Goal: Task Accomplishment & Management: Complete application form

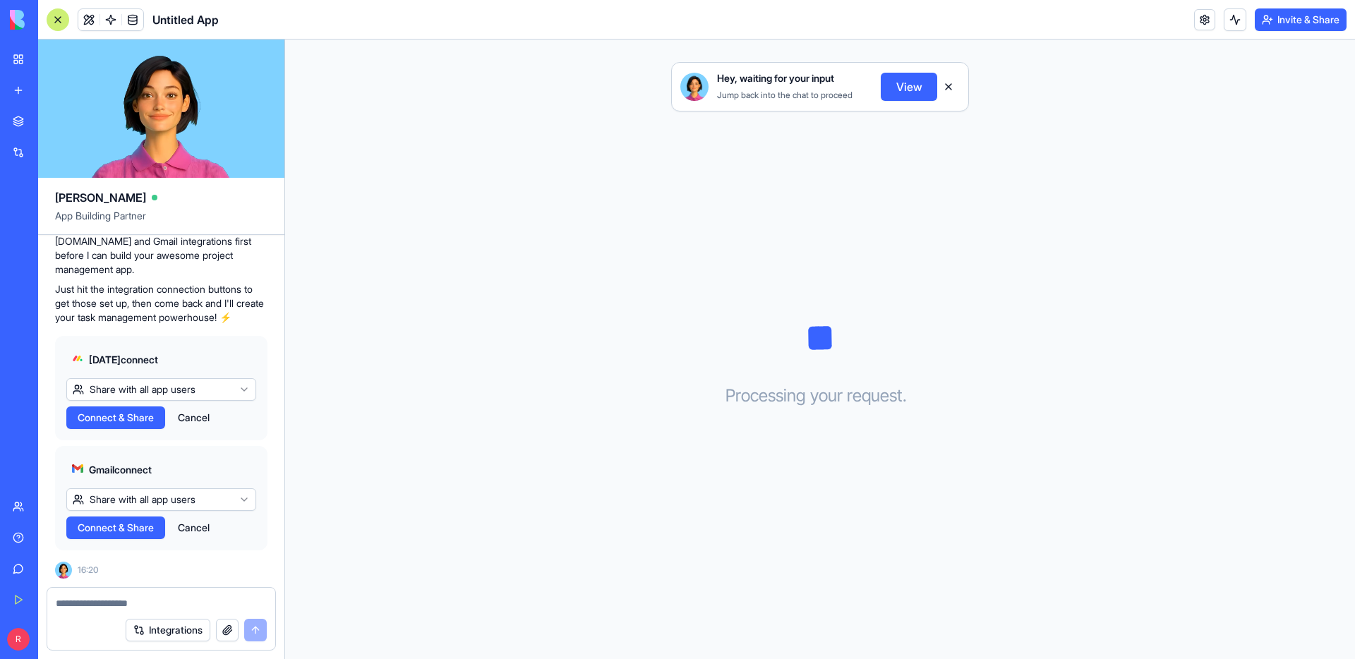
scroll to position [422, 0]
click at [133, 411] on span "Connect & Share" at bounding box center [116, 418] width 76 height 14
click at [121, 365] on html "BETA My Workspace New app Marketplace Integrations Recent Untitled App AI Logo …" at bounding box center [677, 329] width 1355 height 659
click at [153, 359] on html "BETA My Workspace New app Marketplace Integrations Recent Untitled App AI Logo …" at bounding box center [677, 329] width 1355 height 659
click at [186, 340] on html "BETA My Workspace New app Marketplace Integrations Recent Untitled App AI Logo …" at bounding box center [677, 329] width 1355 height 659
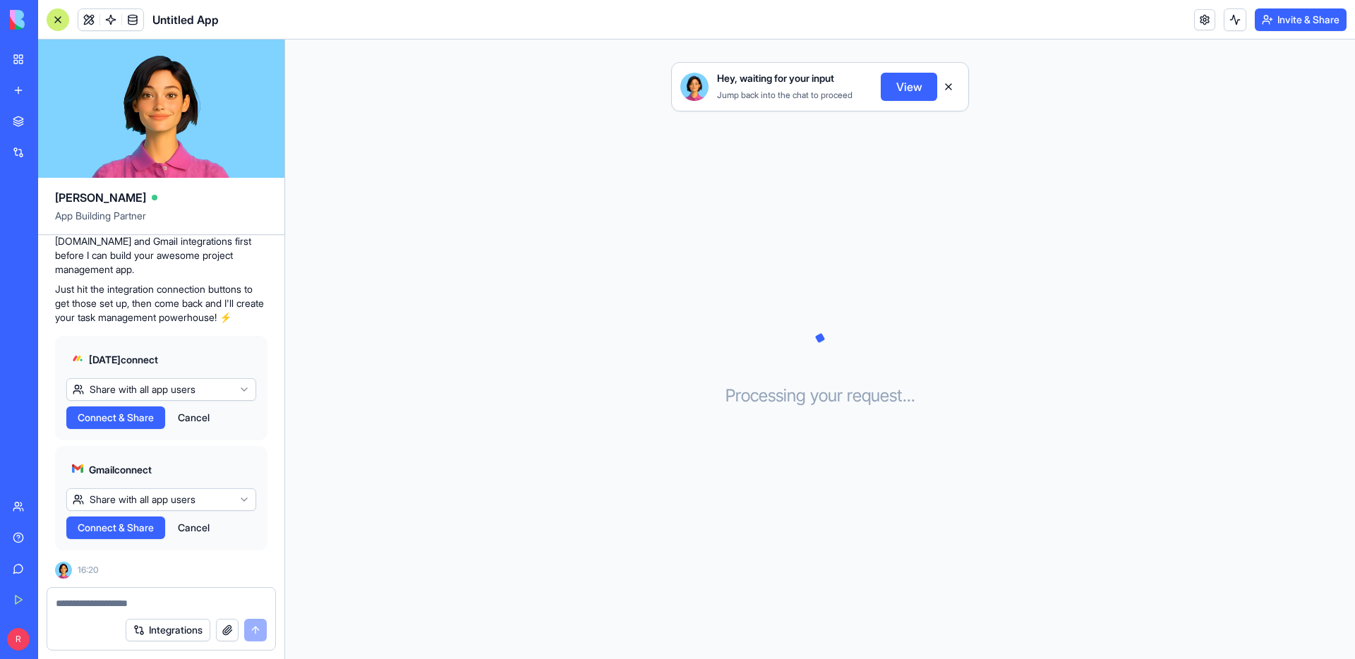
click at [133, 411] on span "Connect & Share" at bounding box center [116, 418] width 76 height 14
click at [897, 101] on button "View" at bounding box center [909, 87] width 56 height 28
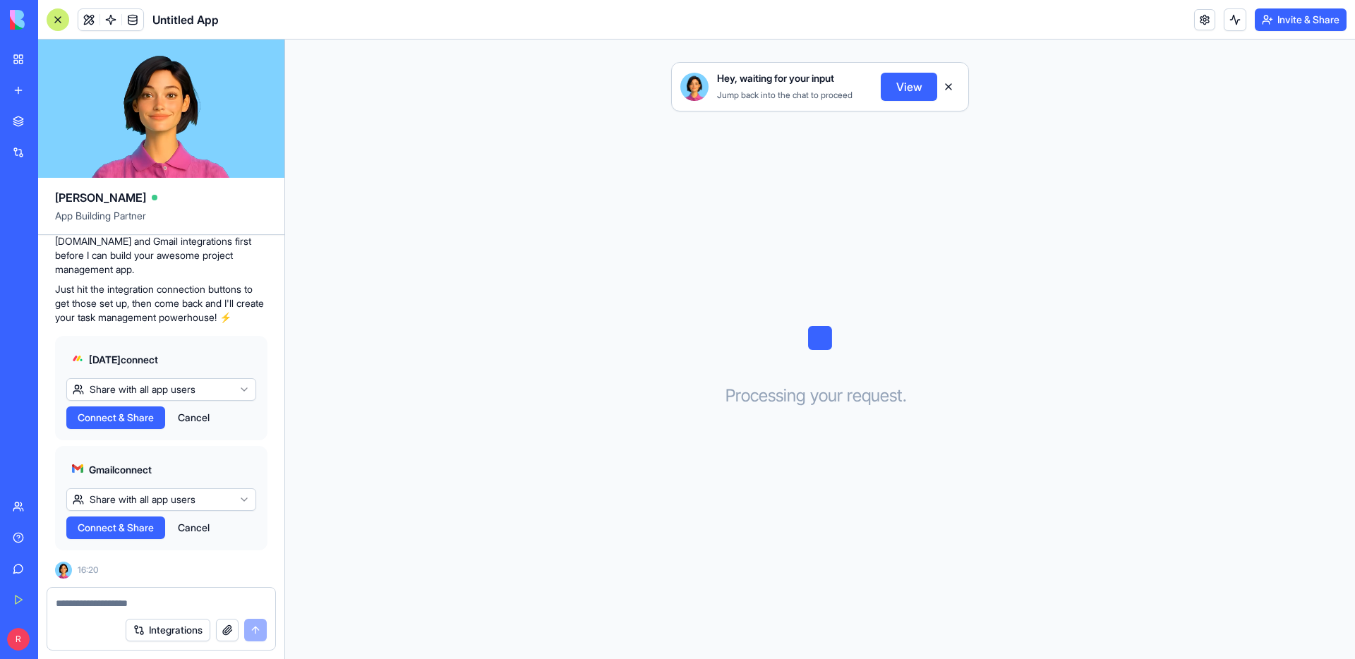
click at [937, 311] on div "Hey, waiting for your input Jump back into the chat to proceed View Processing …" at bounding box center [820, 350] width 1070 height 620
click at [154, 498] on div "Gmail connect Share with all app users Connect & Share Cancel" at bounding box center [161, 498] width 212 height 104
click at [150, 521] on span "Connect & Share" at bounding box center [116, 528] width 76 height 14
click at [217, 517] on button "Cancel" at bounding box center [194, 528] width 46 height 23
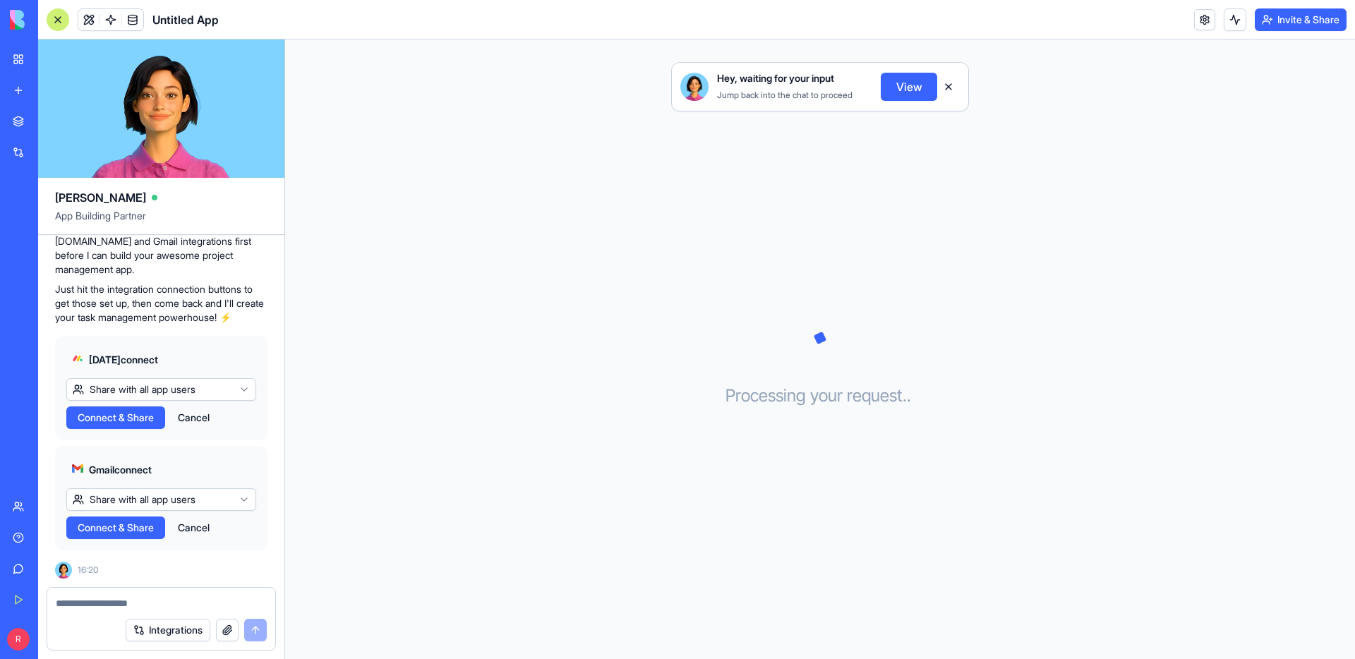
scroll to position [304, 0]
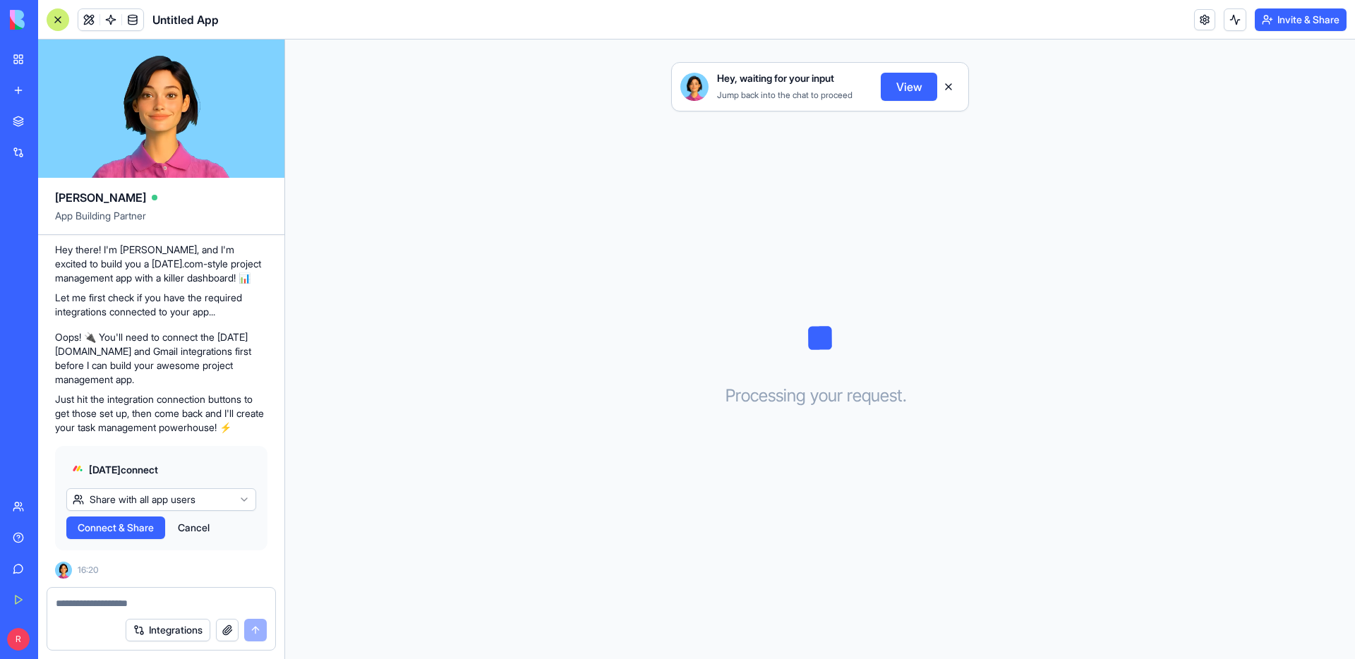
click at [212, 517] on button "Cancel" at bounding box center [194, 528] width 46 height 23
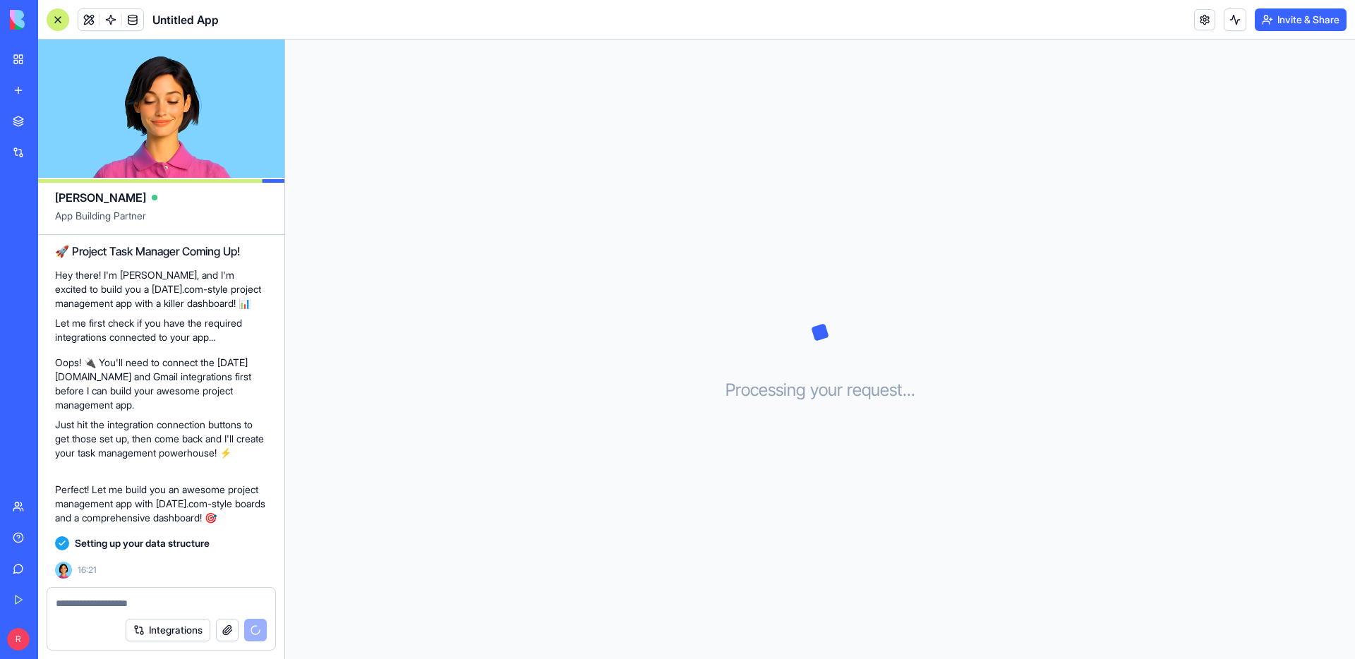
scroll to position [336, 0]
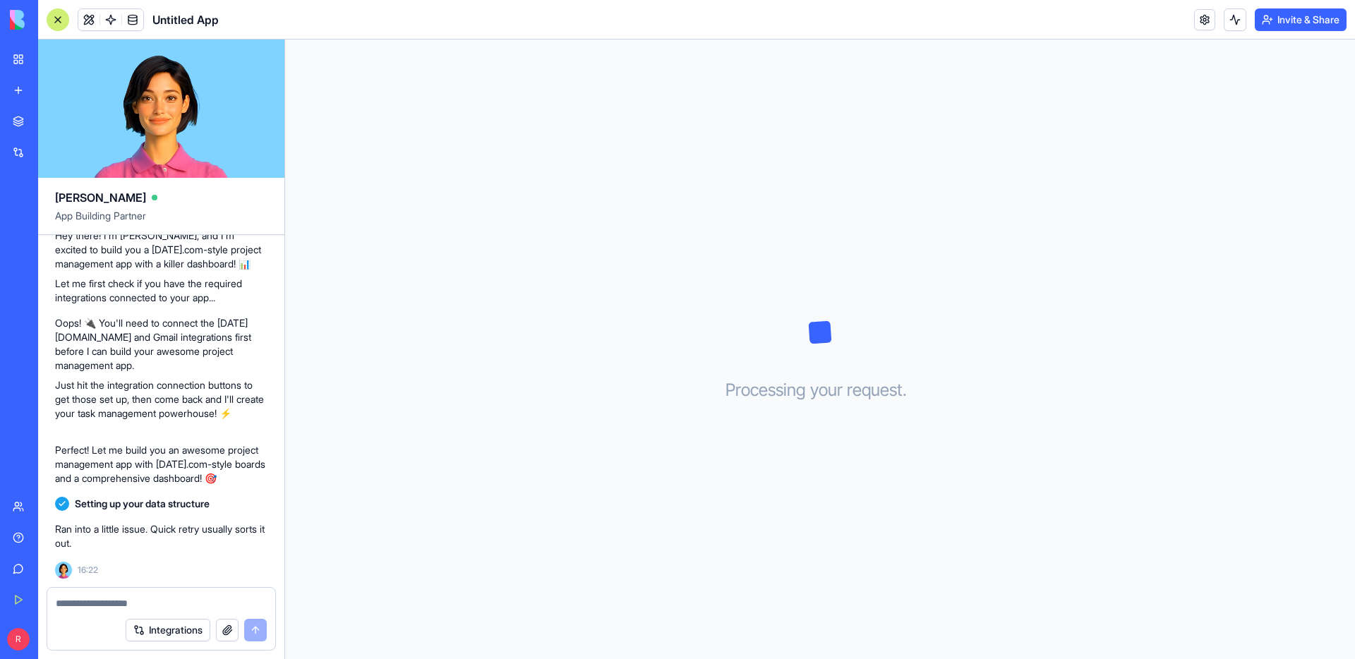
click at [114, 529] on p "Ran into a little issue. Quick retry usually sorts it out." at bounding box center [161, 536] width 212 height 28
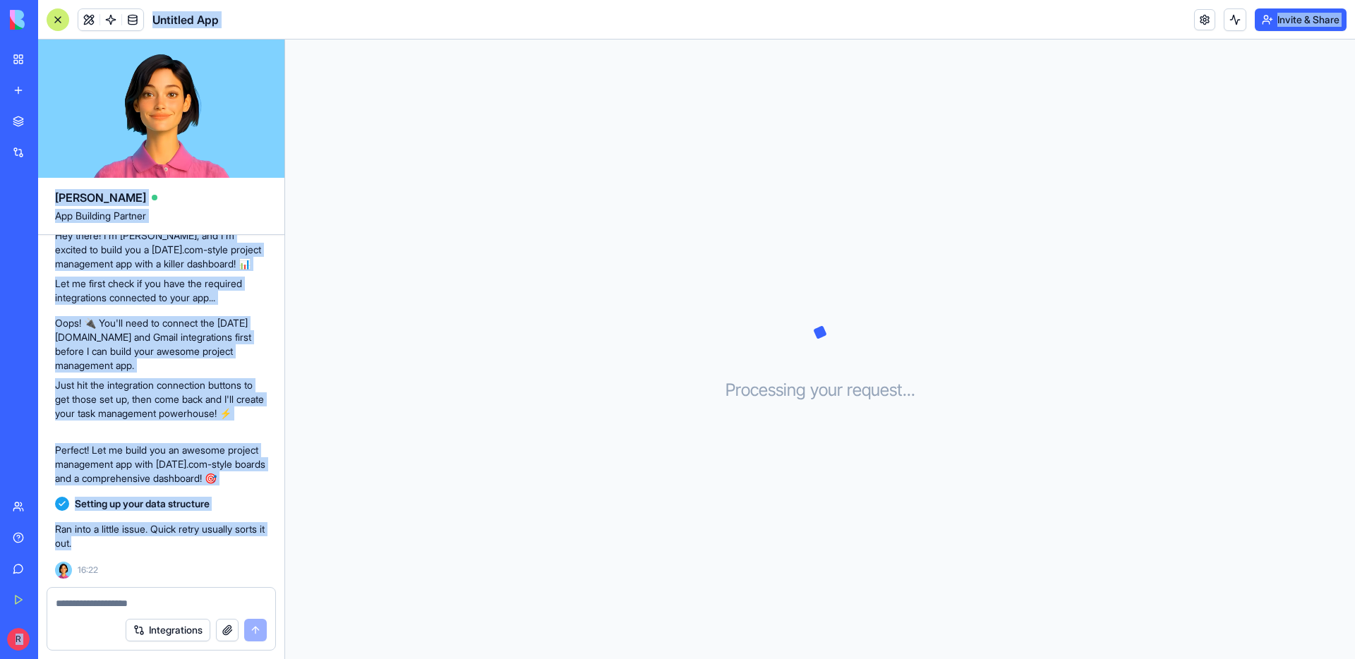
drag, startPoint x: 186, startPoint y: 527, endPoint x: 18, endPoint y: 502, distance: 169.9
click at [18, 502] on div "BETA My Workspace New app Marketplace Integrations Recent Untitled App AI Logo …" at bounding box center [677, 329] width 1355 height 659
click at [88, 522] on p "Ran into a little issue. Quick retry usually sorts it out." at bounding box center [161, 536] width 212 height 28
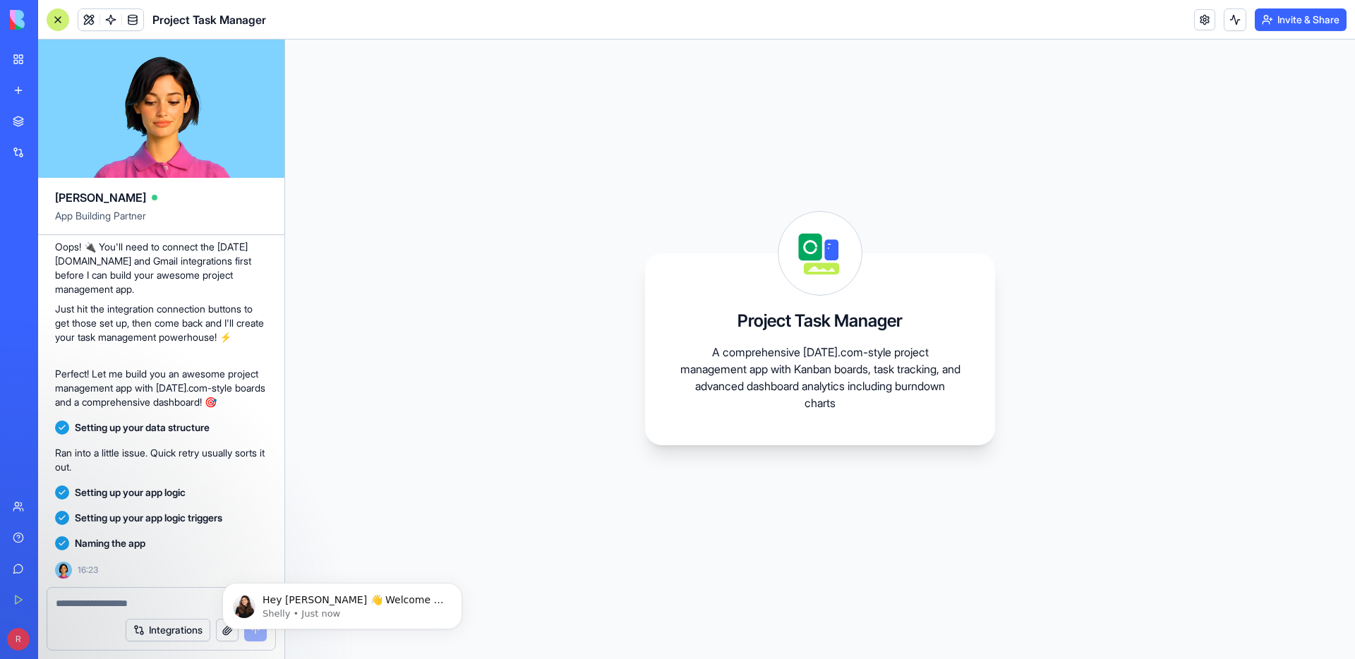
scroll to position [552, 0]
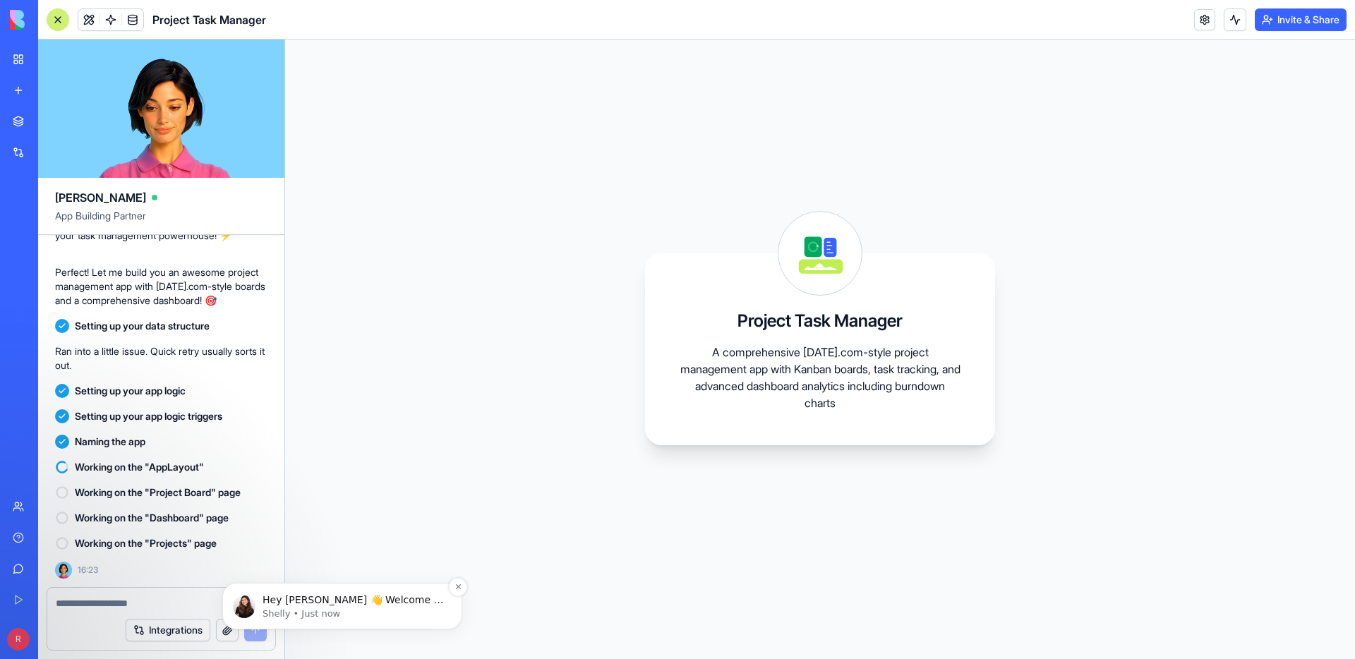
click at [245, 605] on img "message notification from Shelly, Just now. Hey rutike 👋 Welcome to Blocks 🙌 I'…" at bounding box center [244, 607] width 23 height 23
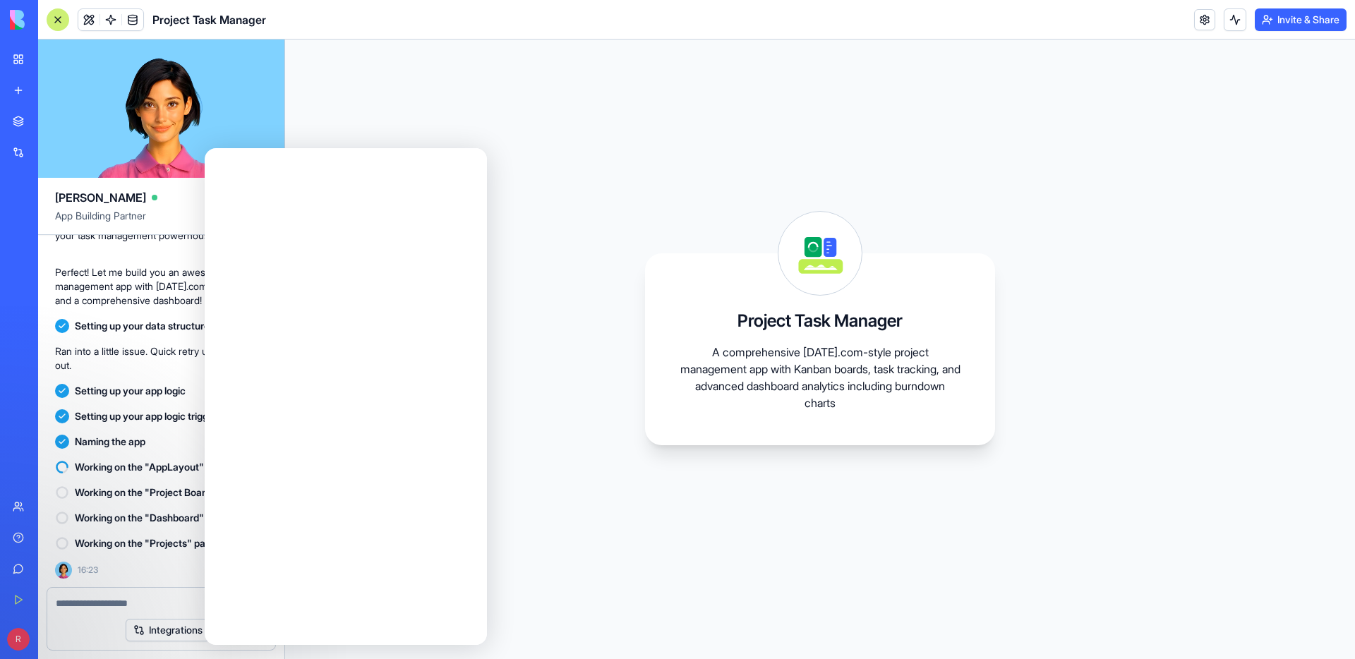
scroll to position [0, 0]
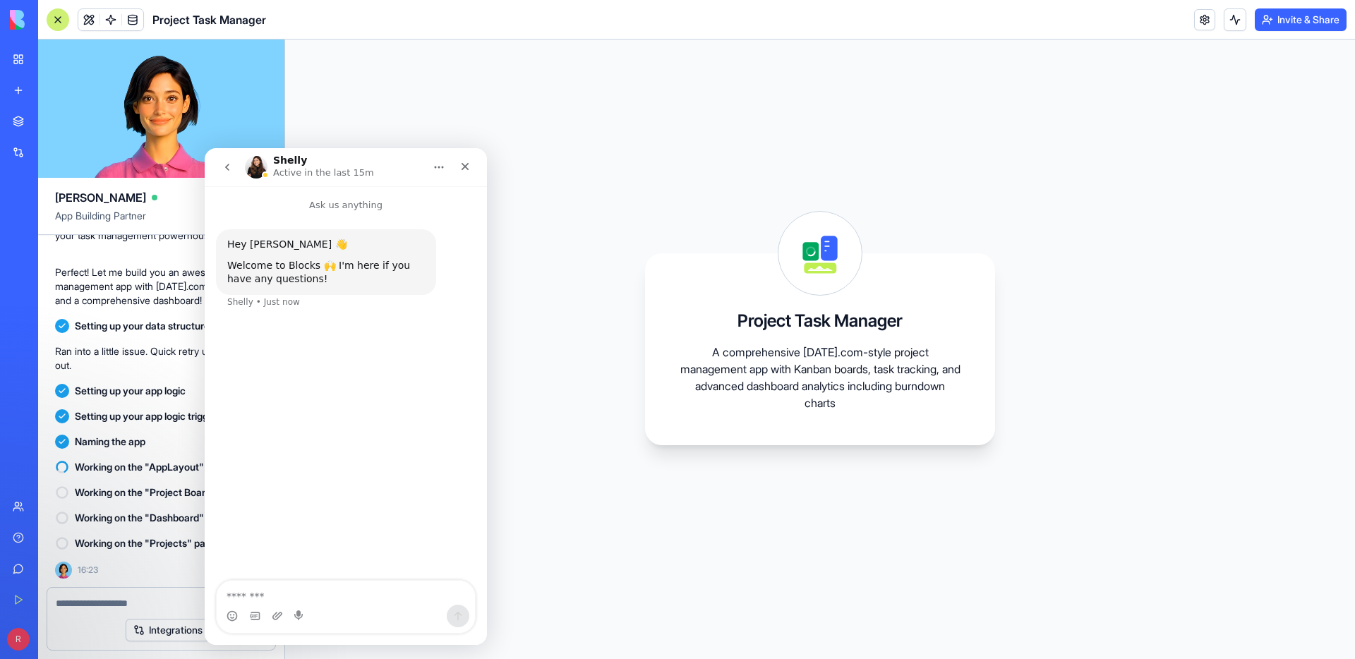
click at [260, 160] on img "Intercom messenger" at bounding box center [256, 167] width 23 height 23
click at [298, 161] on h1 "Shelly" at bounding box center [290, 160] width 34 height 11
click at [464, 169] on icon "Close" at bounding box center [465, 166] width 11 height 11
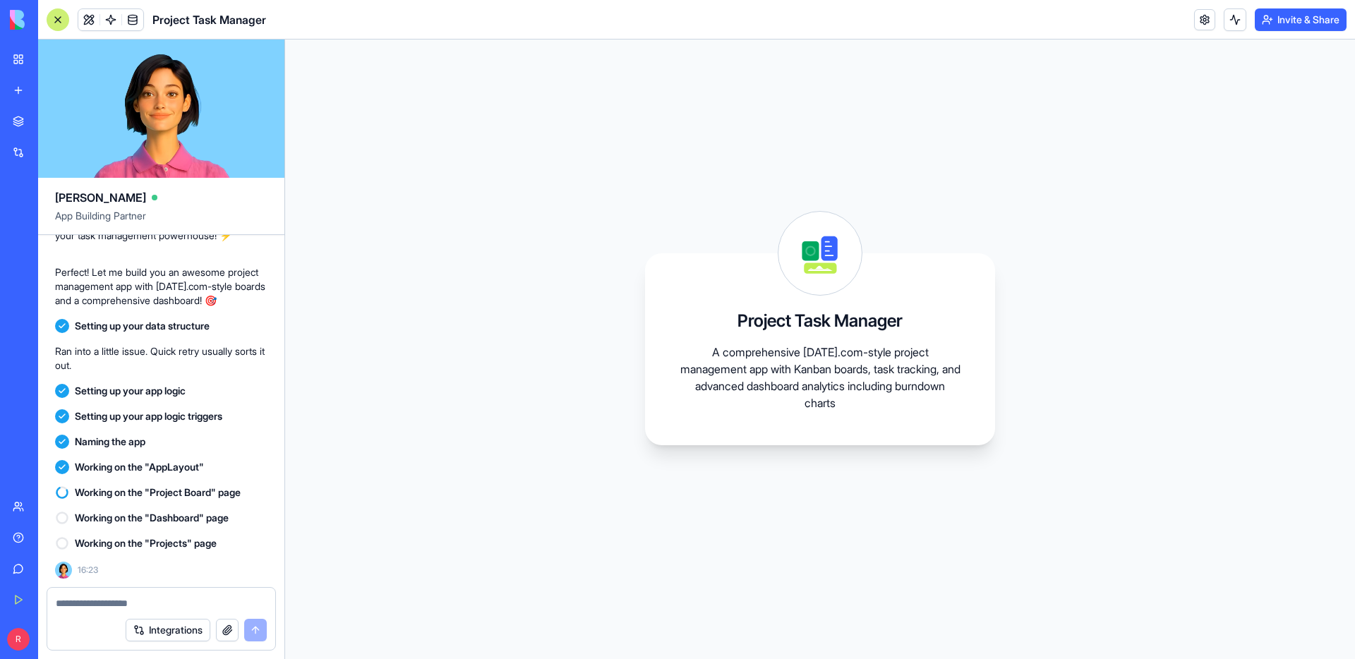
scroll to position [551, 0]
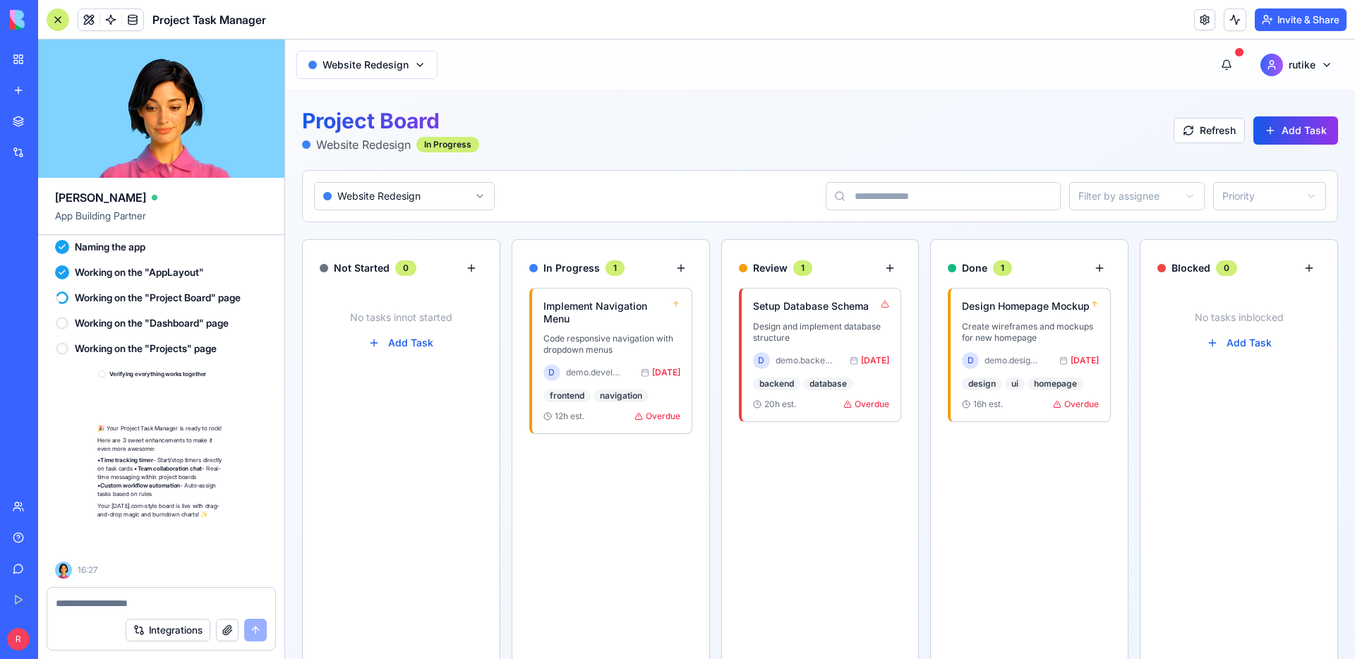
scroll to position [835, 0]
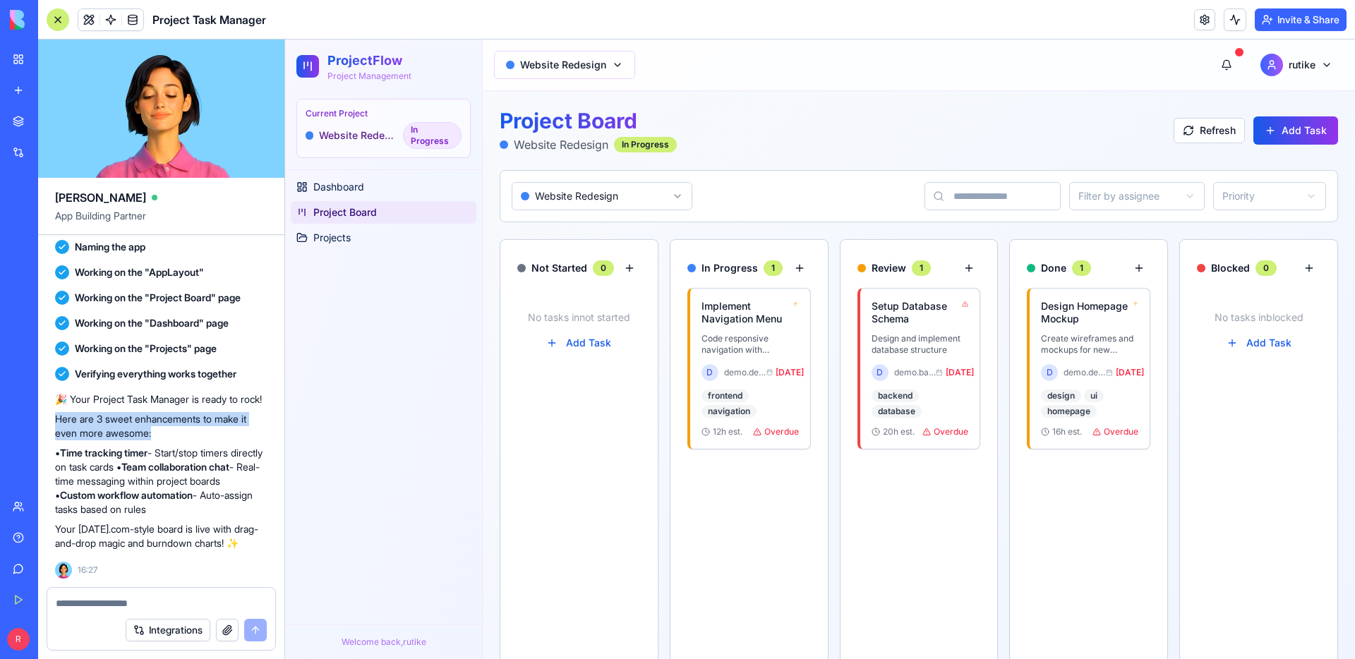
drag, startPoint x: 59, startPoint y: 353, endPoint x: 248, endPoint y: 378, distance: 190.9
click at [249, 412] on p "Here are 3 sweet enhancements to make it even more awesome:" at bounding box center [161, 426] width 212 height 28
click at [247, 412] on p "Here are 3 sweet enhancements to make it even more awesome:" at bounding box center [161, 426] width 212 height 28
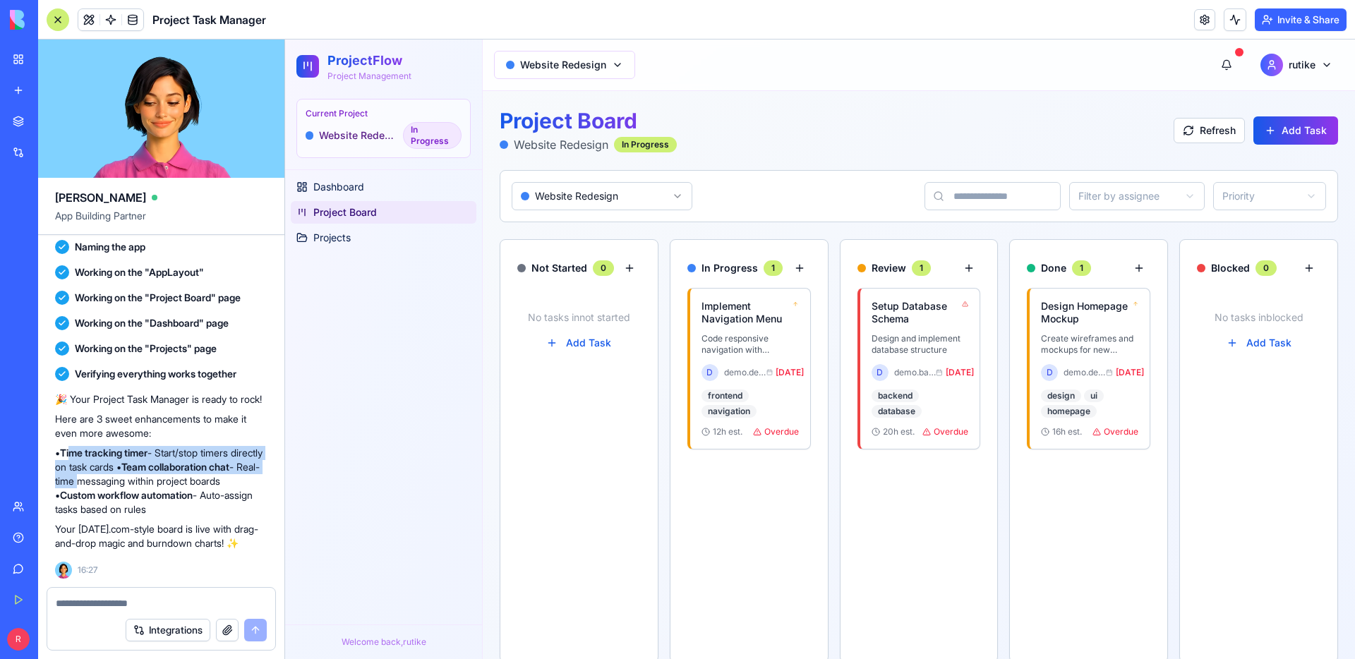
drag, startPoint x: 80, startPoint y: 396, endPoint x: 238, endPoint y: 428, distance: 161.3
click at [238, 446] on p "• Time tracking timer - Start/stop timers directly on task cards • Team collabo…" at bounding box center [161, 481] width 212 height 71
drag, startPoint x: 238, startPoint y: 428, endPoint x: 242, endPoint y: 380, distance: 48.2
click at [242, 392] on div "🎉 Your Project Task Manager is ready to rock! Here are 3 sweet enhancements to …" at bounding box center [161, 471] width 212 height 158
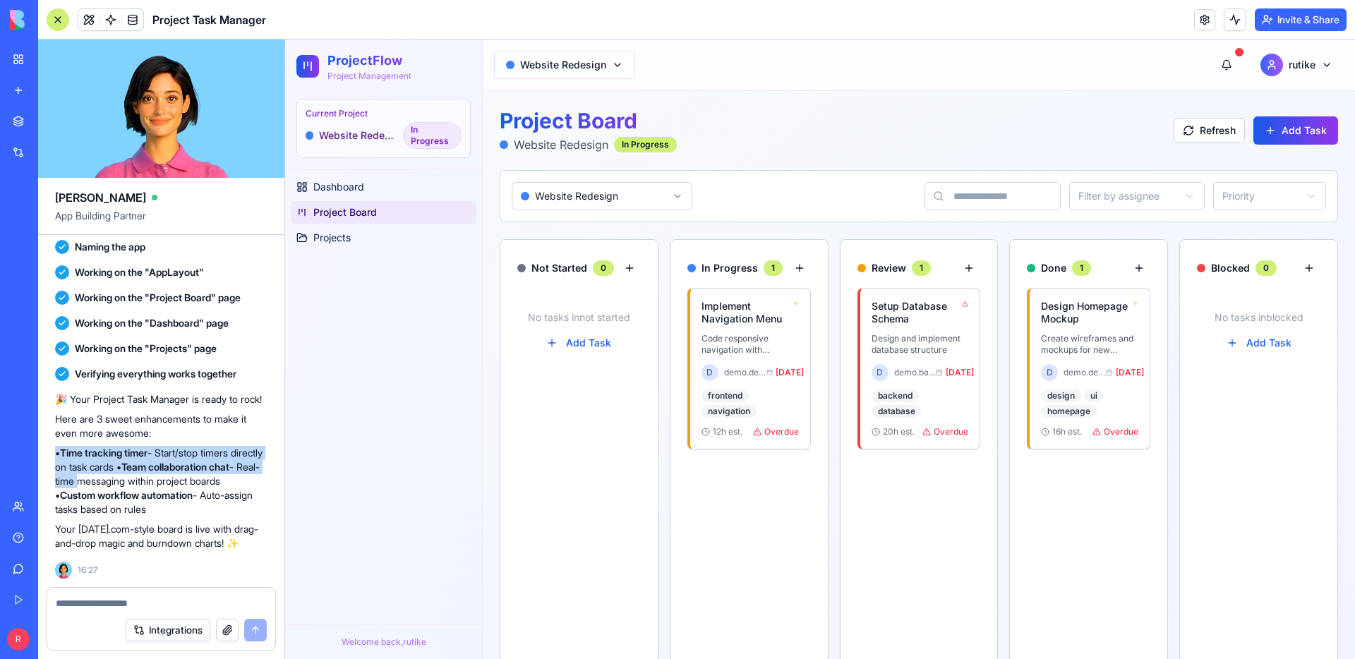
click at [229, 461] on strong "Team collaboration chat" at bounding box center [175, 467] width 108 height 12
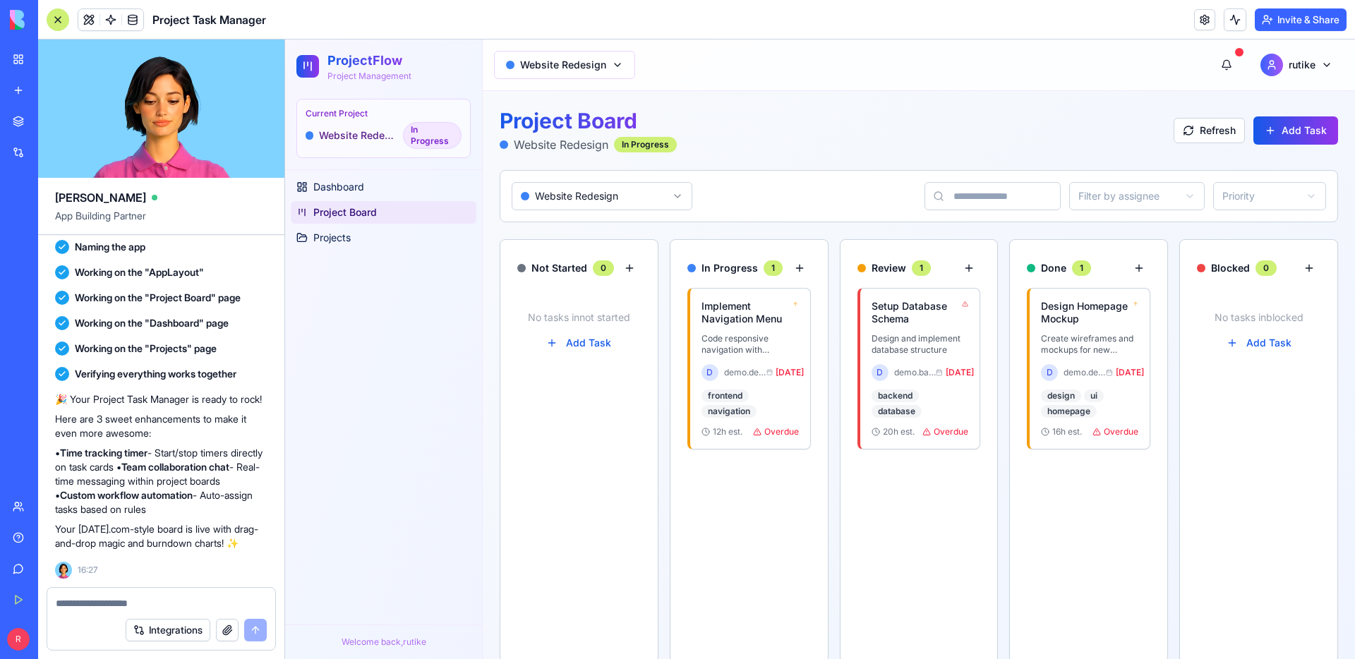
drag, startPoint x: 229, startPoint y: 437, endPoint x: 148, endPoint y: 404, distance: 88.3
click at [148, 446] on p "• Time tracking timer - Start/stop timers directly on task cards • Team collabo…" at bounding box center [161, 481] width 212 height 71
drag, startPoint x: 150, startPoint y: 408, endPoint x: 143, endPoint y: 420, distance: 13.9
click at [150, 446] on p "• Time tracking timer - Start/stop timers directly on task cards • Team collabo…" at bounding box center [161, 481] width 212 height 71
drag, startPoint x: 64, startPoint y: 443, endPoint x: 251, endPoint y: 440, distance: 187.1
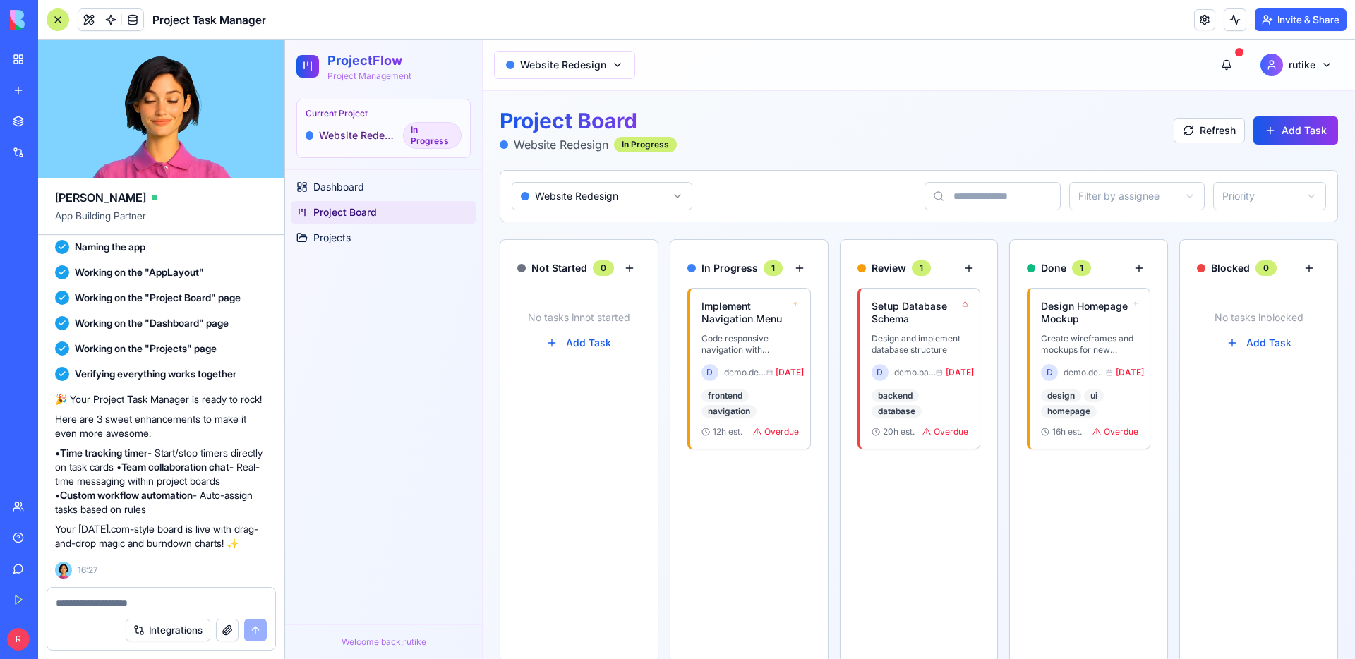
click at [251, 446] on p "• Time tracking timer - Start/stop timers directly on task cards • Team collabo…" at bounding box center [161, 481] width 212 height 71
drag, startPoint x: 70, startPoint y: 462, endPoint x: 234, endPoint y: 481, distance: 165.6
click at [234, 481] on p "• Time tracking timer - Start/stop timers directly on task cards • Team collabo…" at bounding box center [161, 481] width 212 height 71
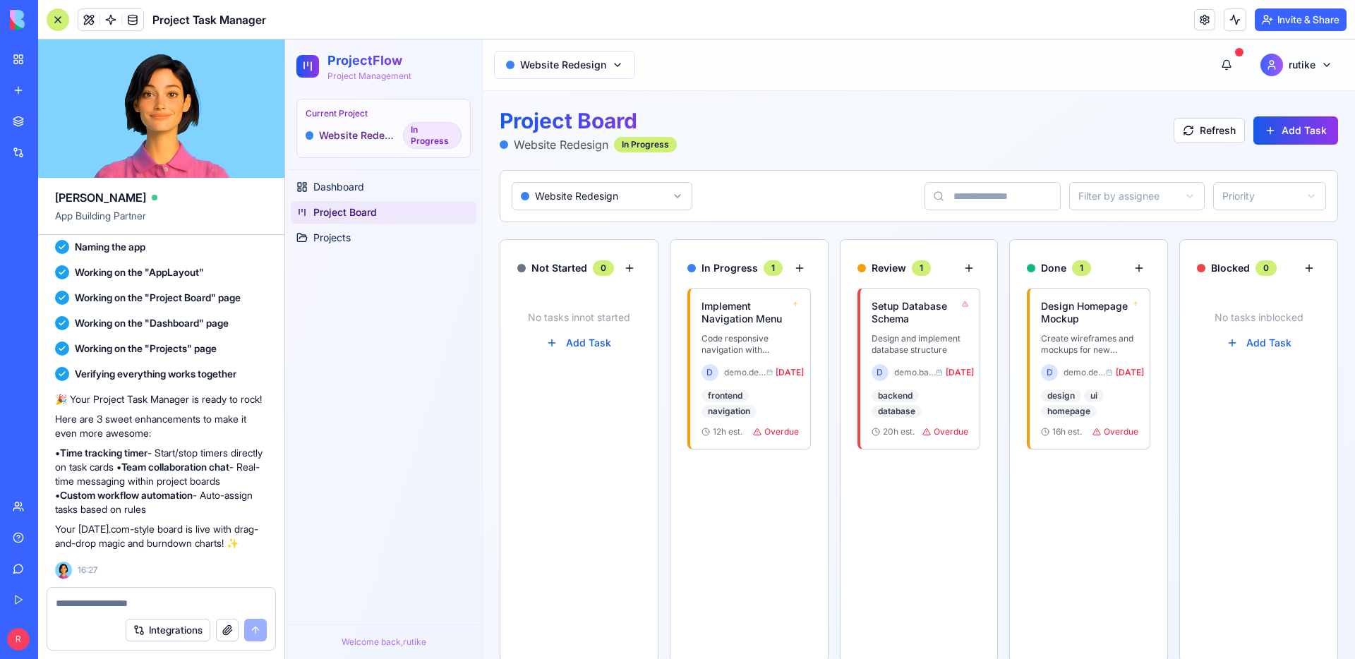
drag, startPoint x: 234, startPoint y: 481, endPoint x: 231, endPoint y: 469, distance: 12.5
click at [231, 469] on p "• Time tracking timer - Start/stop timers directly on task cards • Team collabo…" at bounding box center [161, 481] width 212 height 71
drag, startPoint x: 231, startPoint y: 469, endPoint x: 53, endPoint y: 460, distance: 178.1
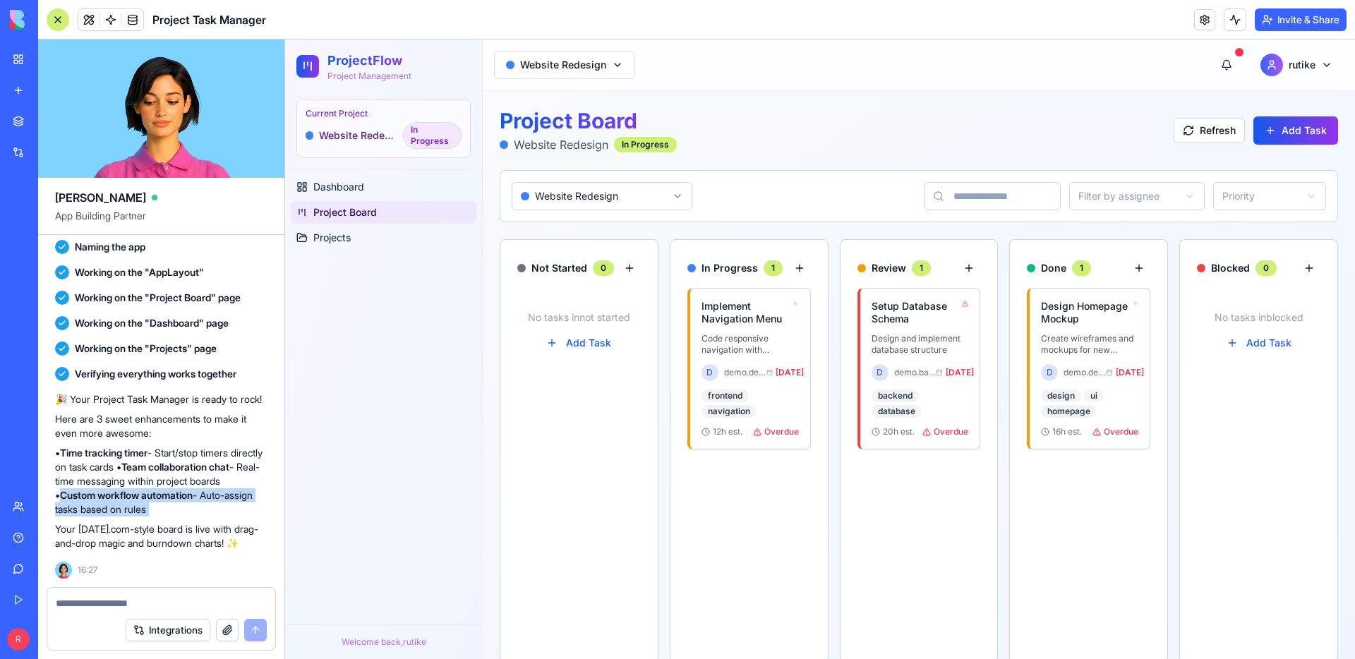
click at [53, 460] on div "I want an app which will manage my tasks of project, I want it to be same like …" at bounding box center [161, 139] width 246 height 895
click at [97, 489] on strong "Custom workflow automation" at bounding box center [126, 495] width 133 height 12
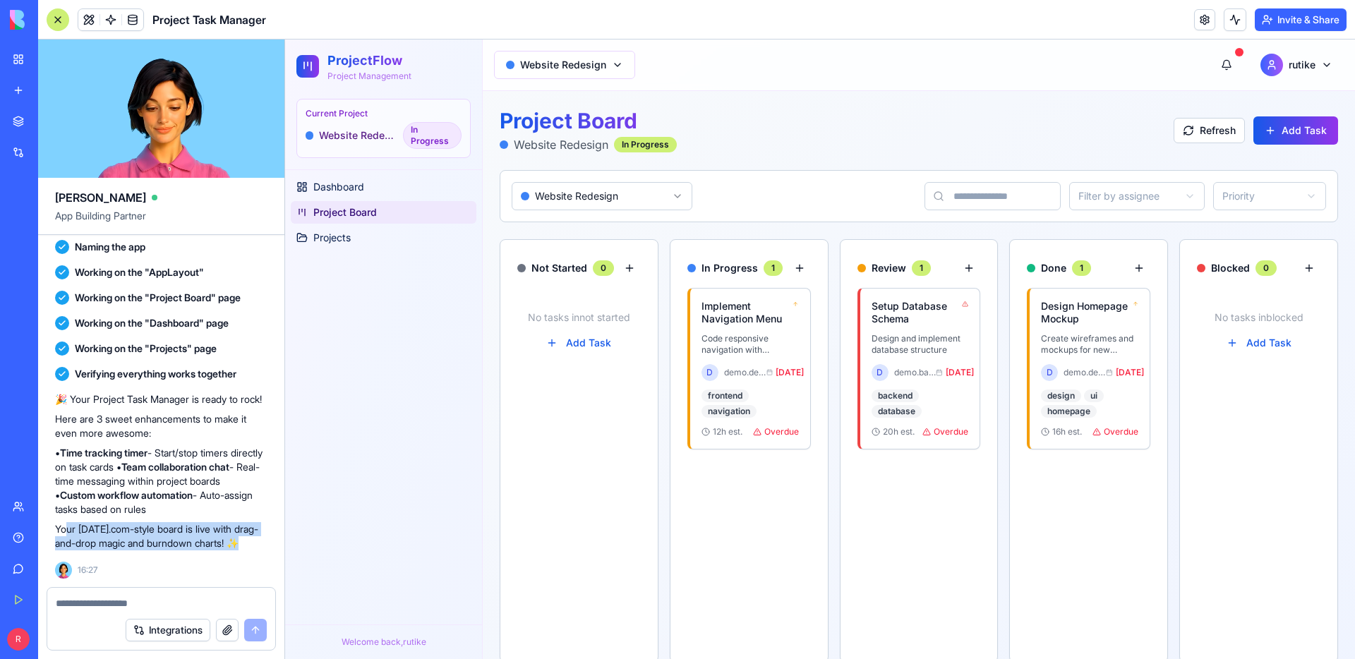
drag, startPoint x: 182, startPoint y: 527, endPoint x: 66, endPoint y: 495, distance: 120.0
click at [66, 522] on p "Your [DATE].com-style board is live with drag-and-drop magic and burndown chart…" at bounding box center [161, 536] width 212 height 28
click at [164, 522] on p "Your [DATE].com-style board is live with drag-and-drop magic and burndown chart…" at bounding box center [161, 536] width 212 height 28
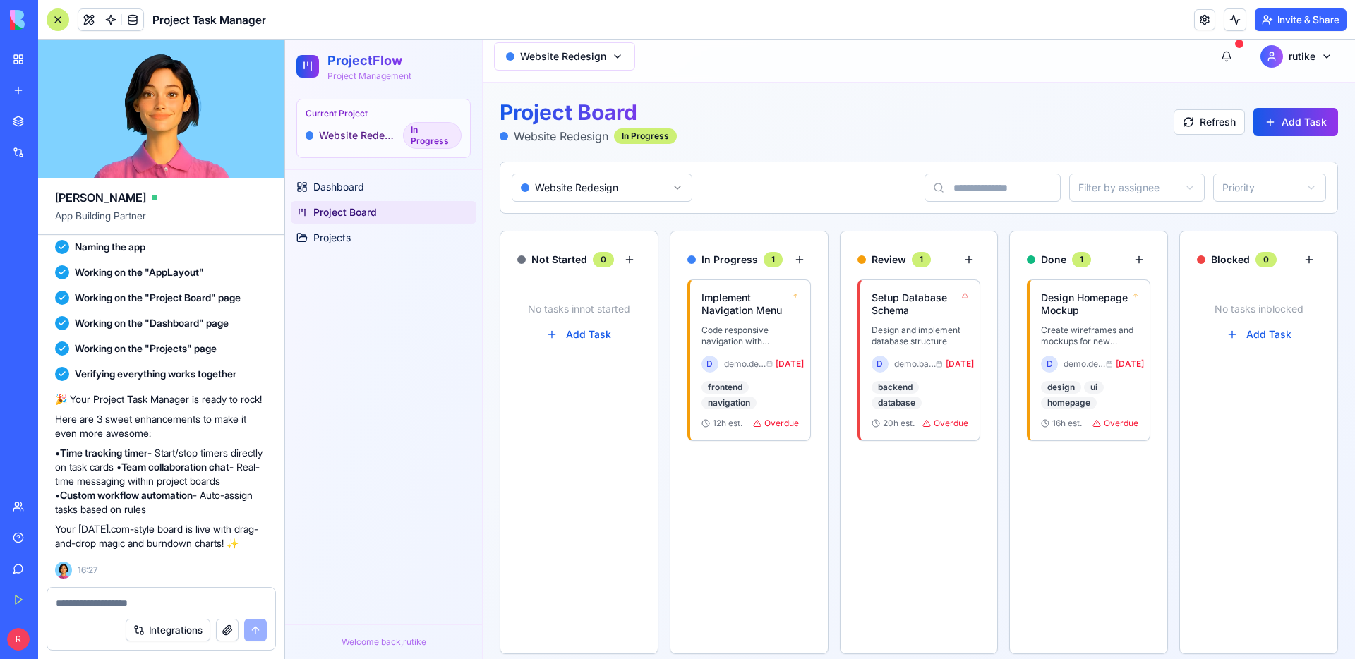
scroll to position [0, 0]
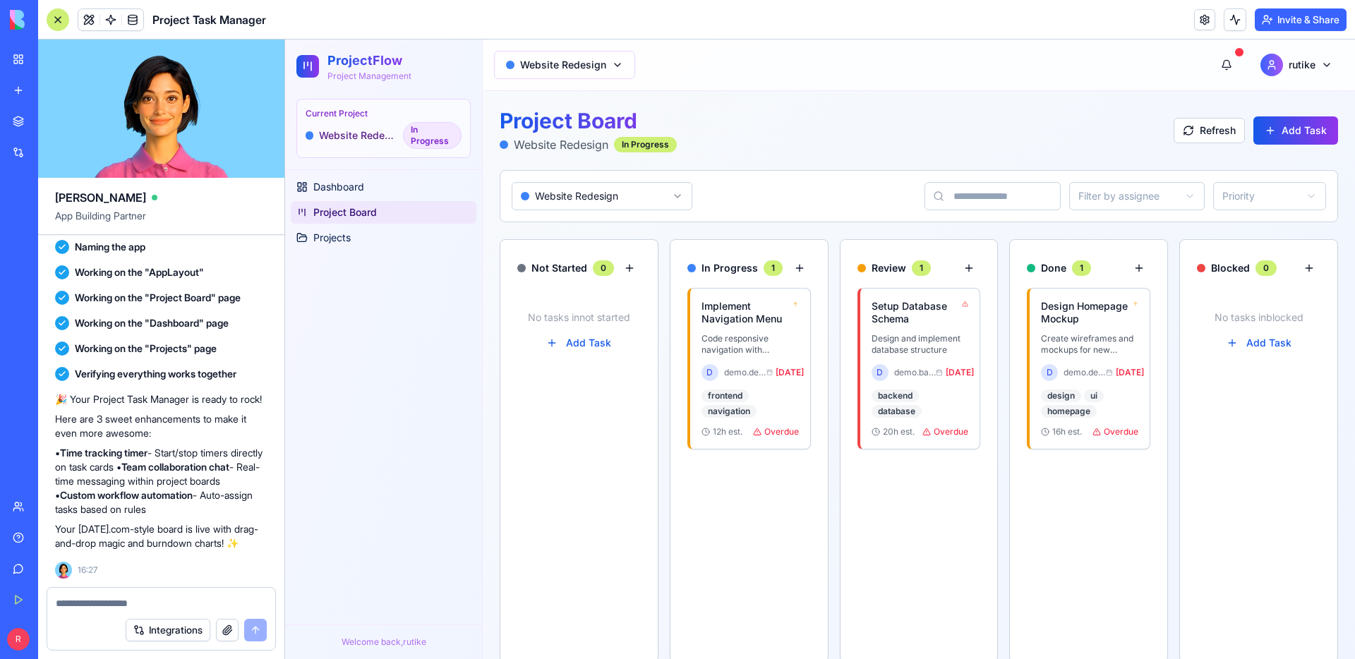
click at [1163, 521] on div "Not Started 0 No tasks in not started Add Task In Progress 1 Implement Navigati…" at bounding box center [919, 451] width 839 height 424
click at [1229, 504] on div "Blocked 0 No tasks in blocked Add Task" at bounding box center [1258, 451] width 159 height 424
click at [354, 242] on link "Projects" at bounding box center [384, 238] width 186 height 23
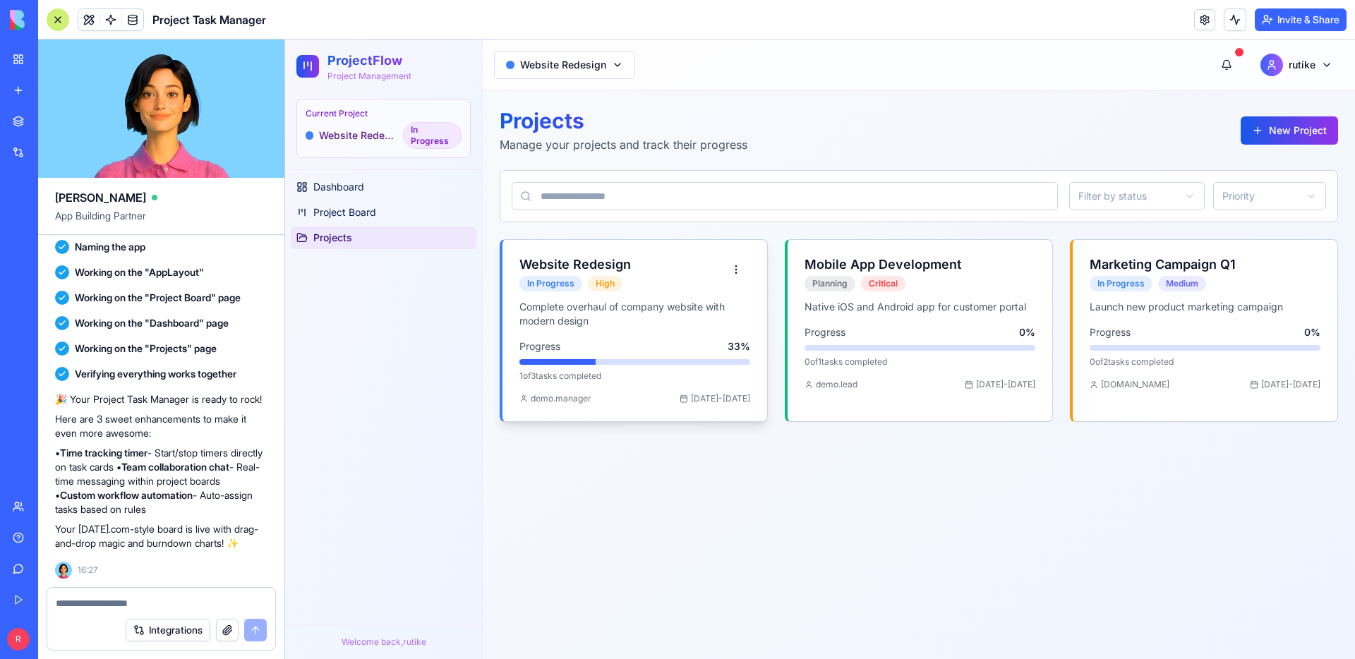
click at [673, 275] on div "Website Redesign In Progress High" at bounding box center [635, 274] width 231 height 35
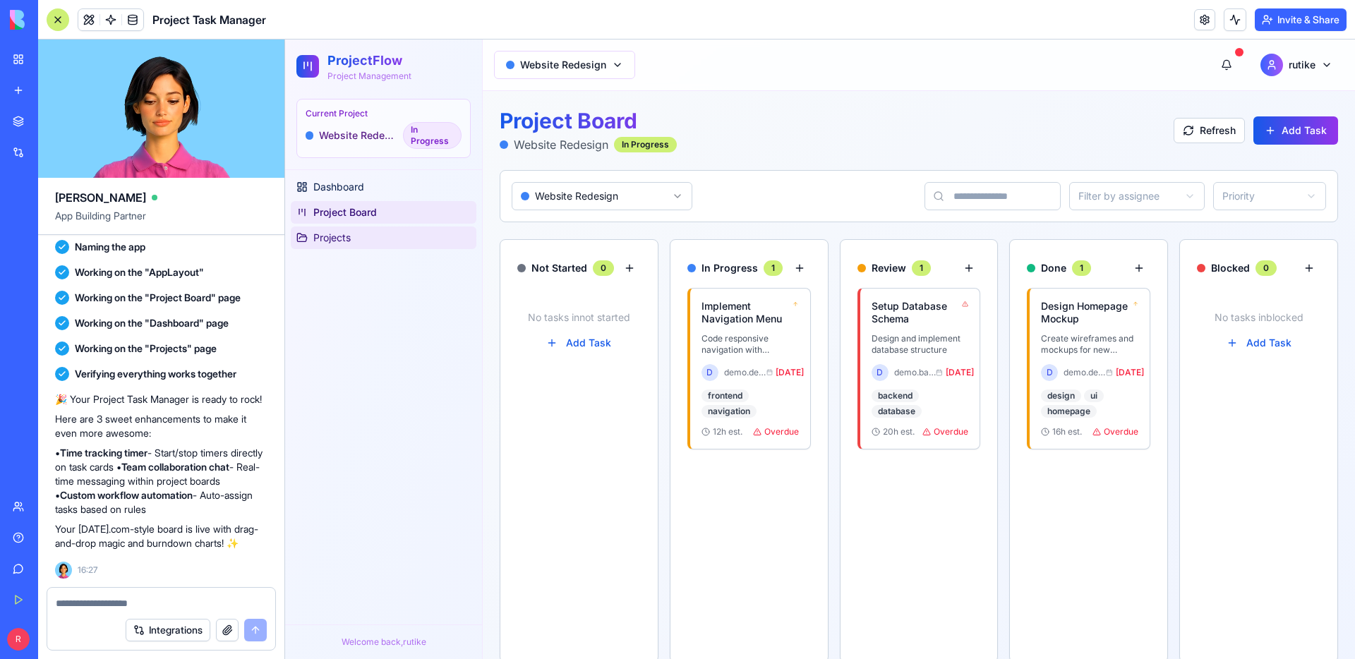
click at [350, 237] on span "Projects" at bounding box center [331, 238] width 37 height 14
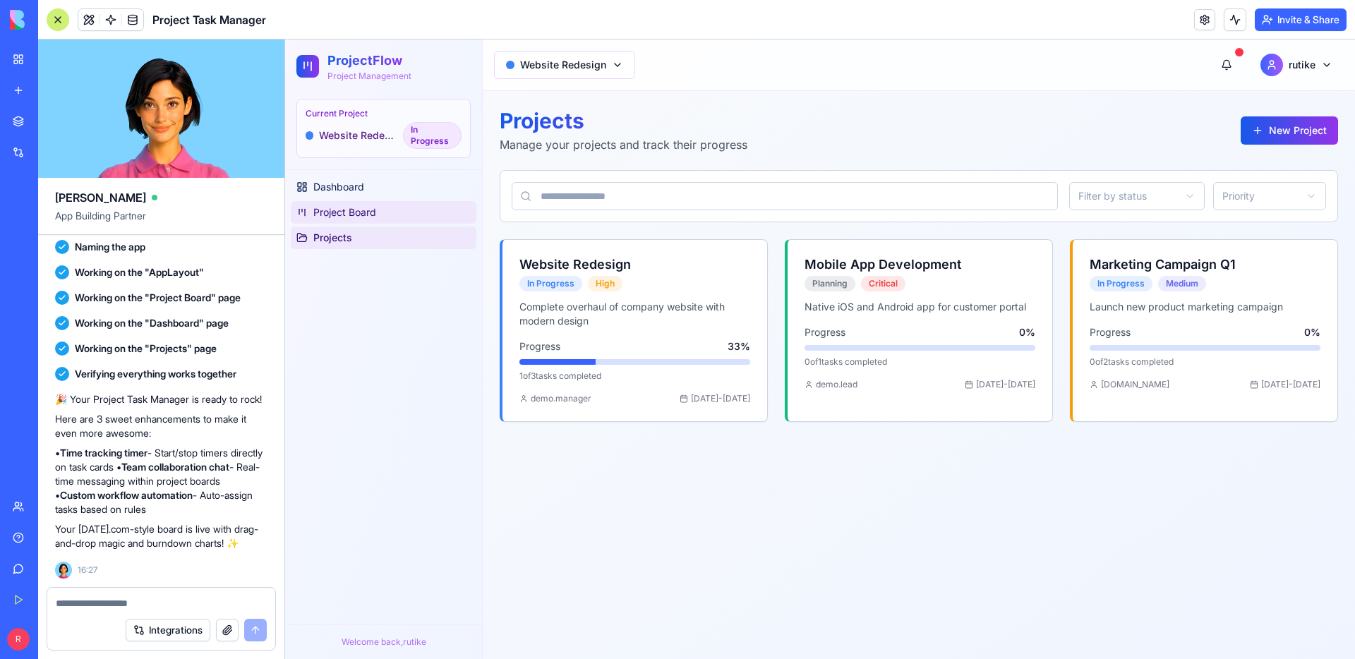
click at [380, 213] on link "Project Board" at bounding box center [384, 212] width 186 height 23
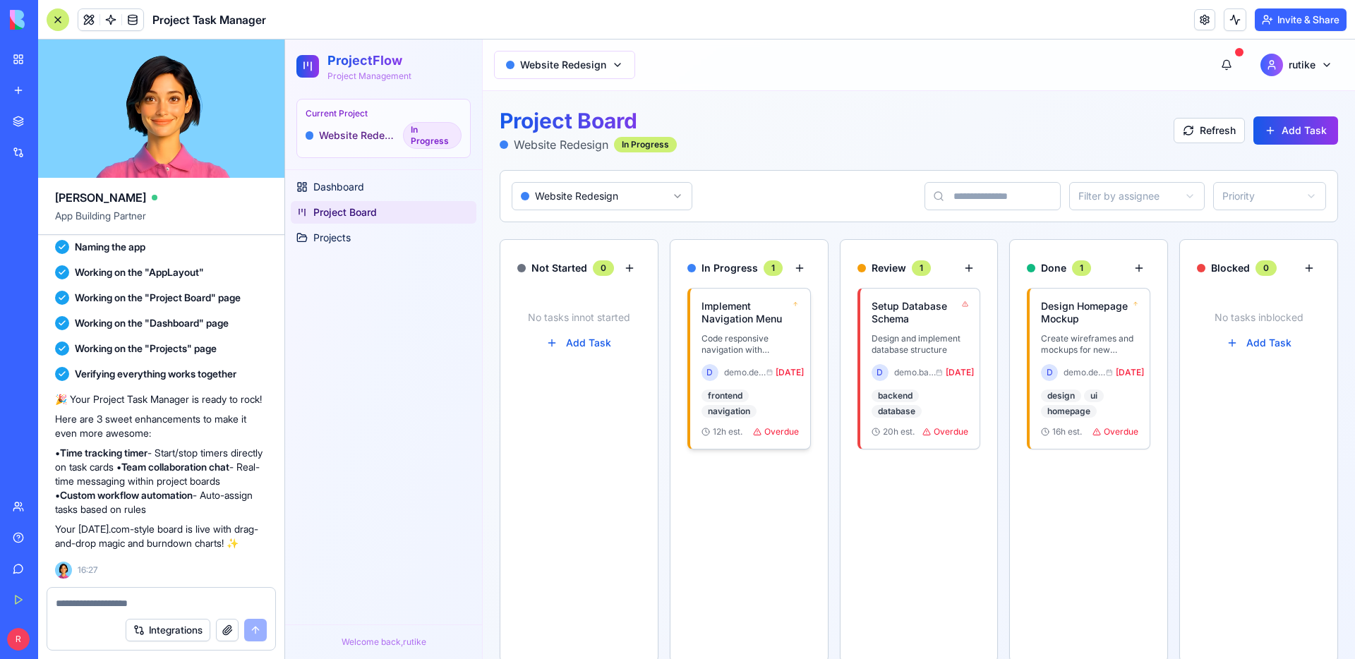
click at [770, 304] on h4 "Implement Navigation Menu" at bounding box center [748, 312] width 92 height 25
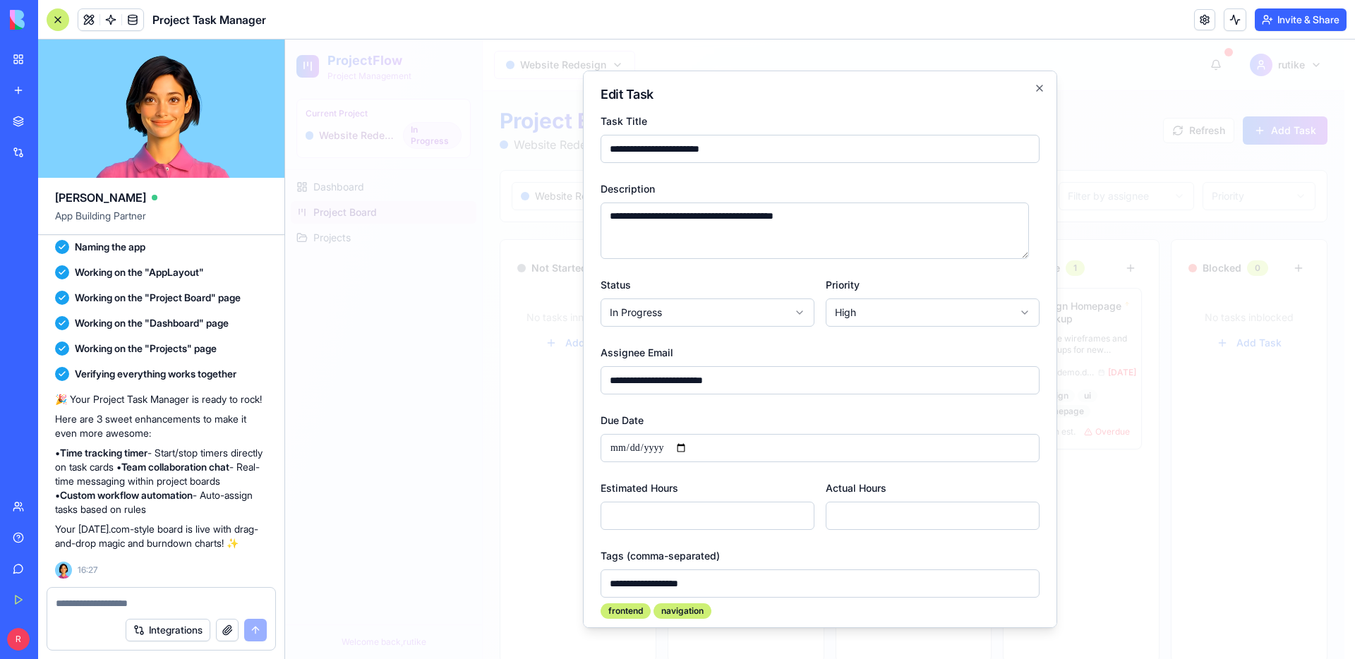
click at [1038, 90] on div "**********" at bounding box center [820, 350] width 474 height 558
click at [1034, 89] on icon "button" at bounding box center [1039, 88] width 11 height 11
type input "*"
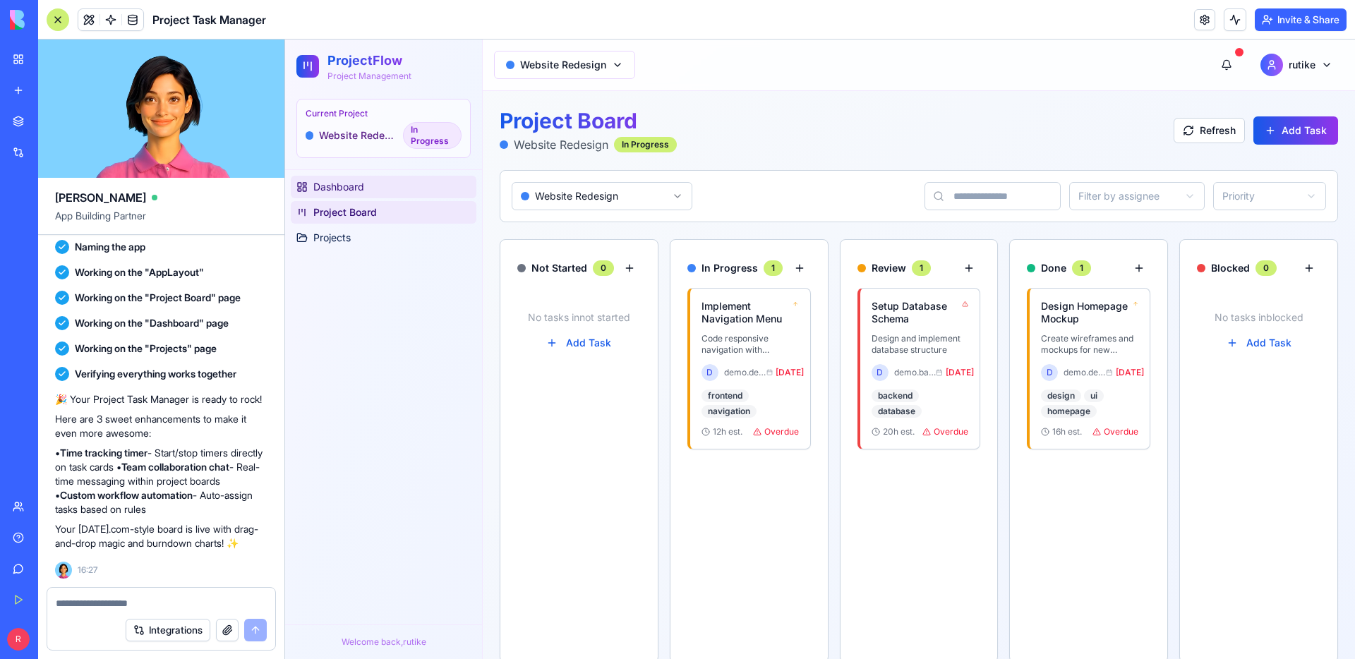
click at [414, 194] on link "Dashboard" at bounding box center [384, 187] width 186 height 23
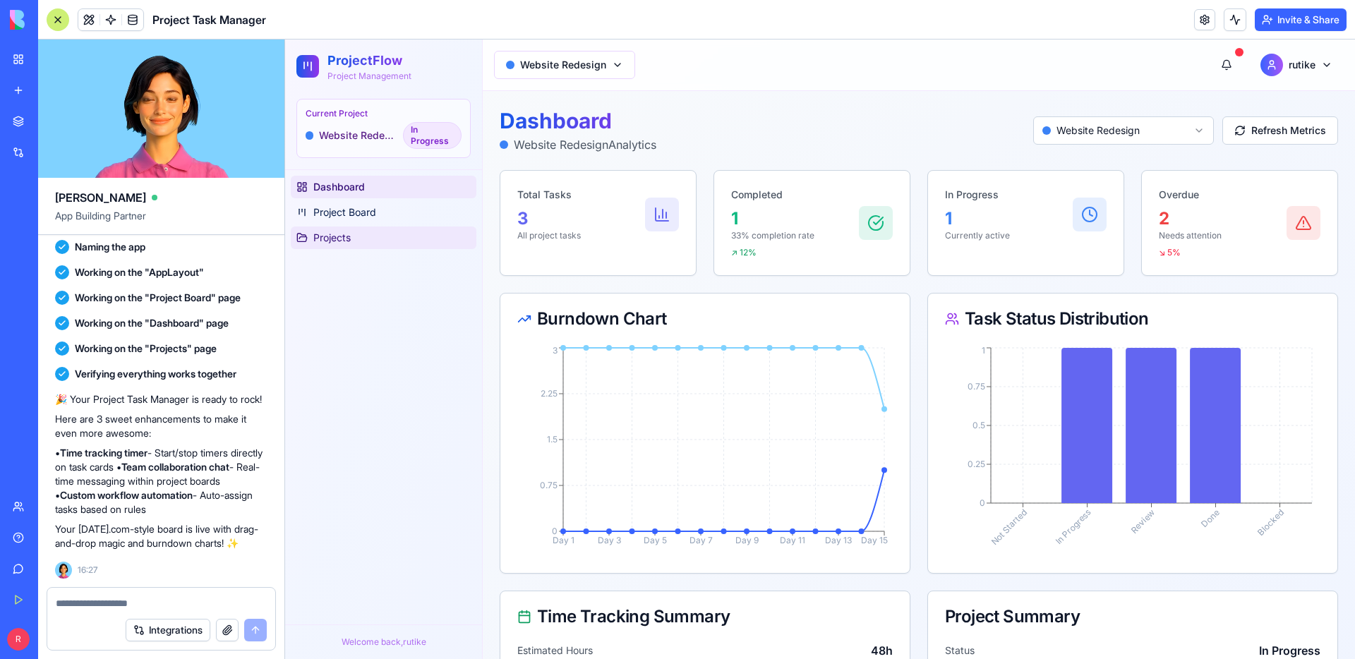
click at [343, 239] on span "Projects" at bounding box center [331, 238] width 37 height 14
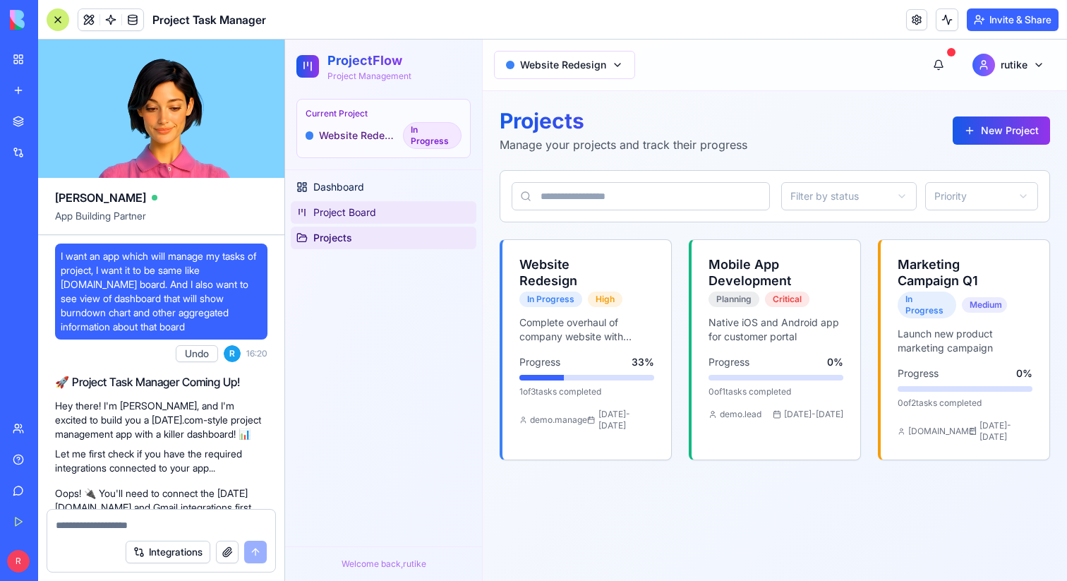
click at [373, 212] on span "Project Board" at bounding box center [344, 212] width 63 height 14
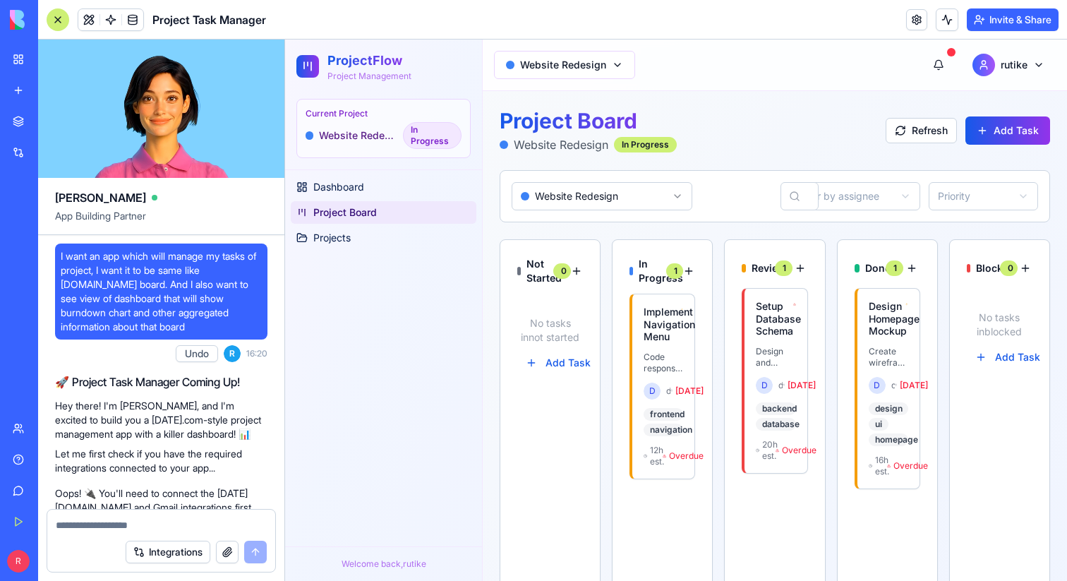
click at [286, 92] on div "ProjectFlow Project Management Current Project Website Redesign In Progress" at bounding box center [383, 105] width 197 height 131
click at [657, 327] on h4 "Implement Navigation Menu" at bounding box center [662, 324] width 37 height 37
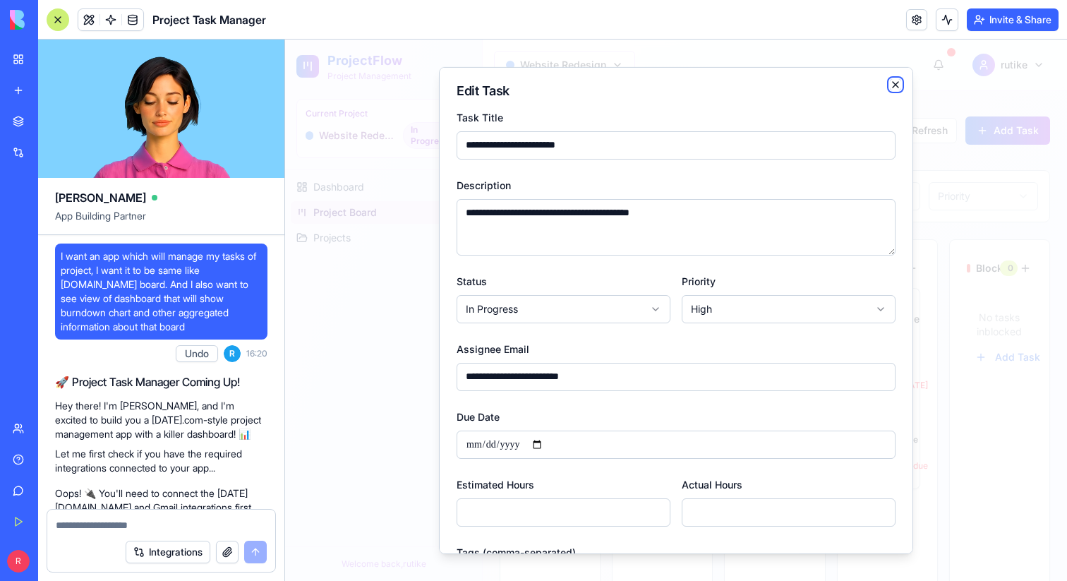
click at [891, 81] on icon "button" at bounding box center [895, 83] width 11 height 11
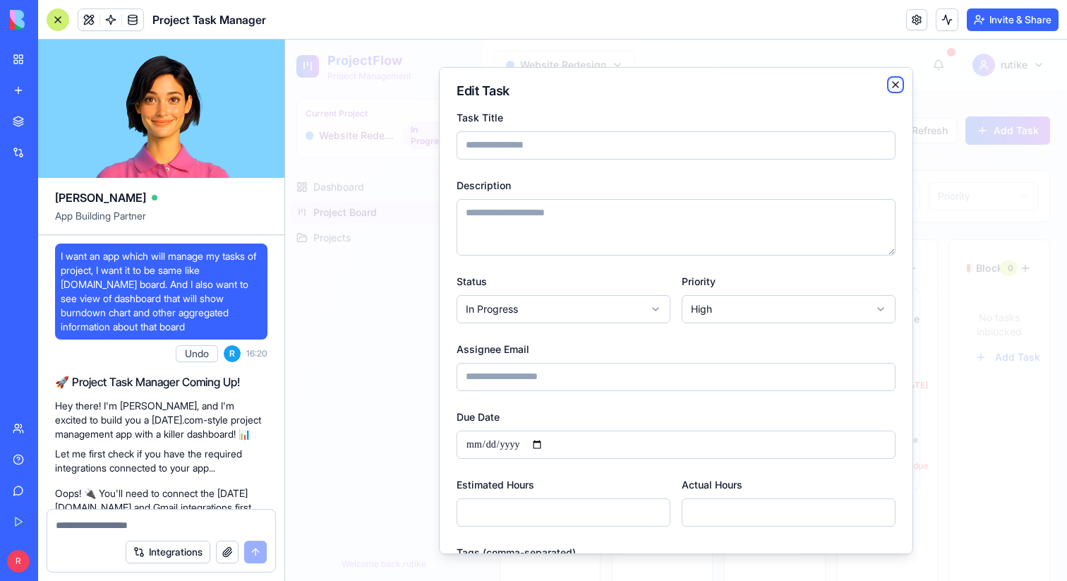
type input "*"
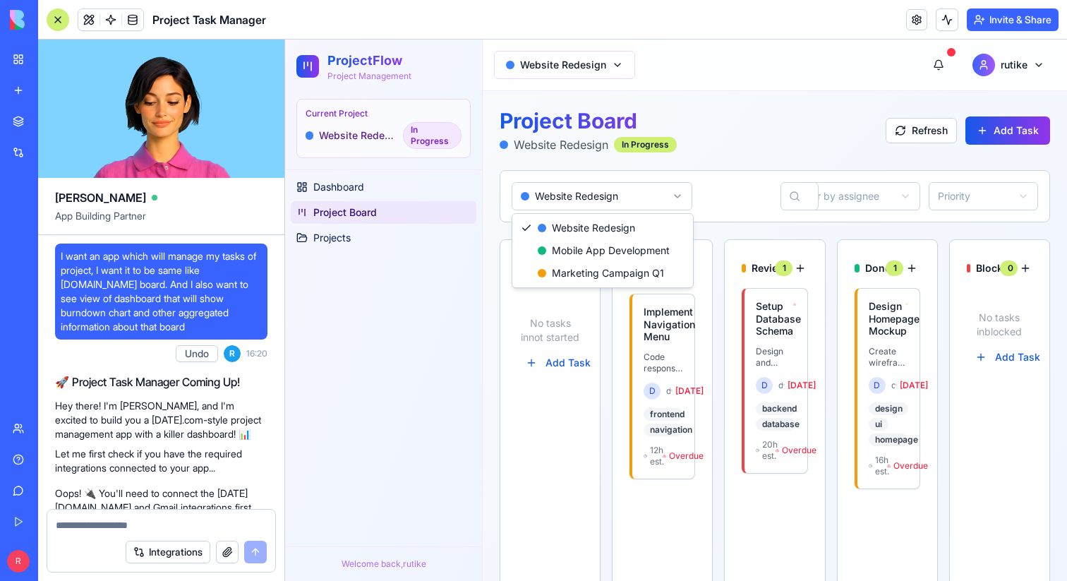
click at [612, 197] on html "ProjectFlow Project Management Current Project Website Redesign In Progress Das…" at bounding box center [676, 360] width 782 height 640
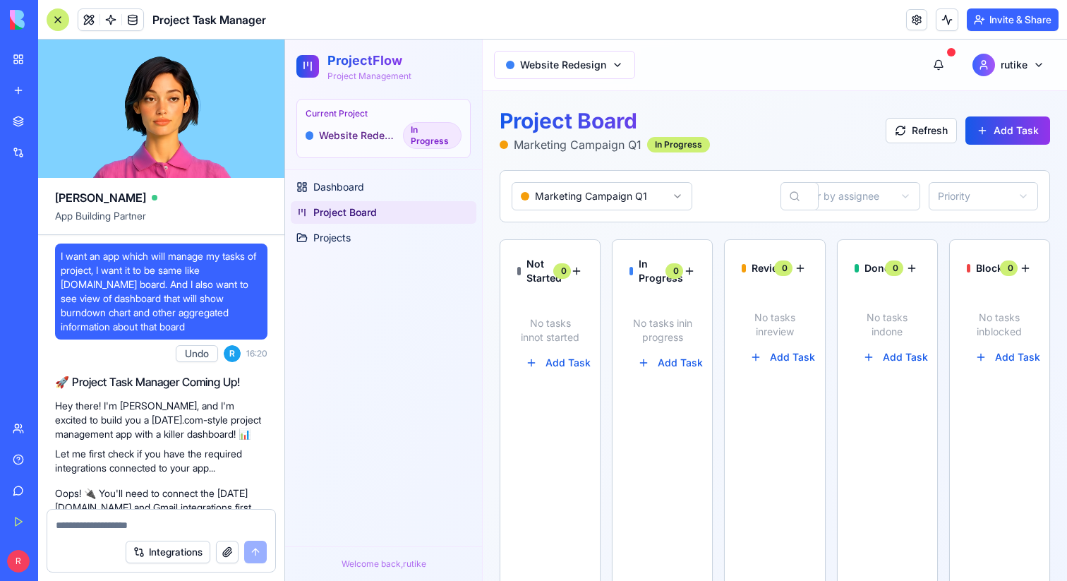
click at [620, 201] on html "ProjectFlow Project Management Current Project Website Redesign In Progress Das…" at bounding box center [676, 360] width 782 height 640
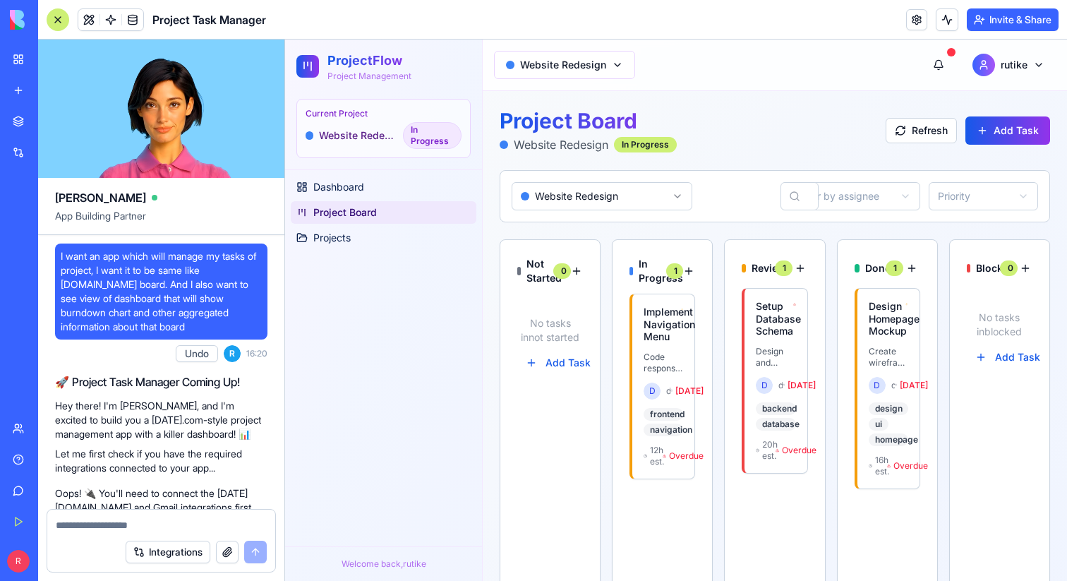
click at [623, 207] on html "ProjectFlow Project Management Current Project Website Redesign In Progress Das…" at bounding box center [676, 360] width 782 height 640
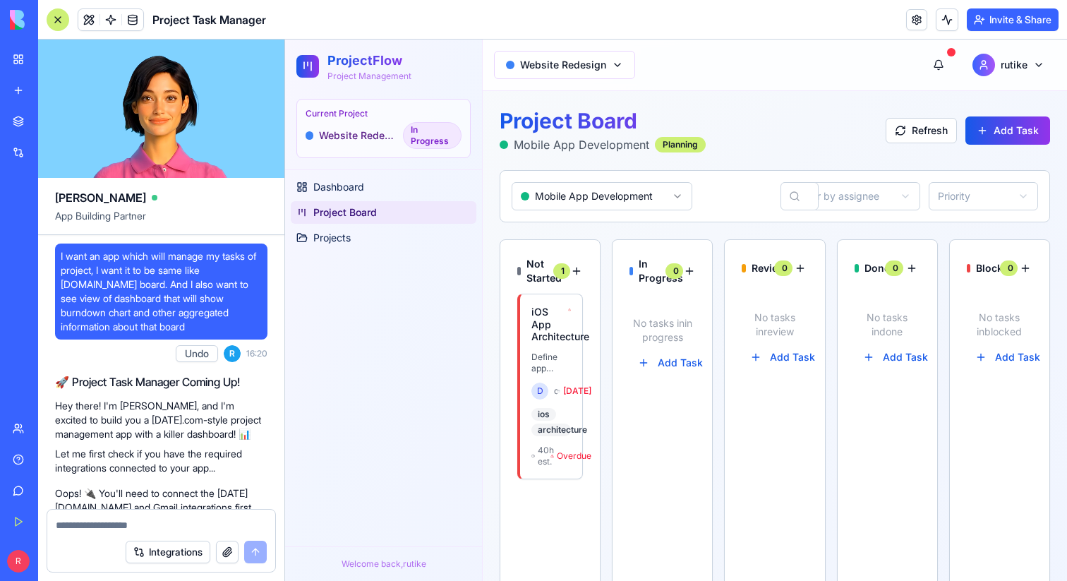
click at [619, 202] on html "ProjectFlow Project Management Current Project Website Redesign In Progress Das…" at bounding box center [676, 360] width 782 height 640
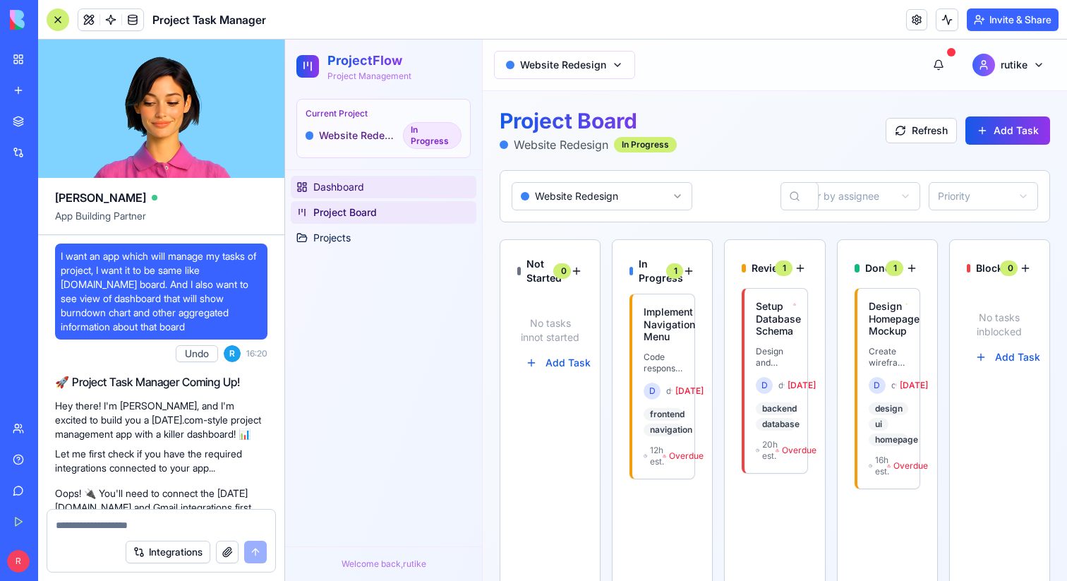
click at [409, 191] on link "Dashboard" at bounding box center [384, 187] width 186 height 23
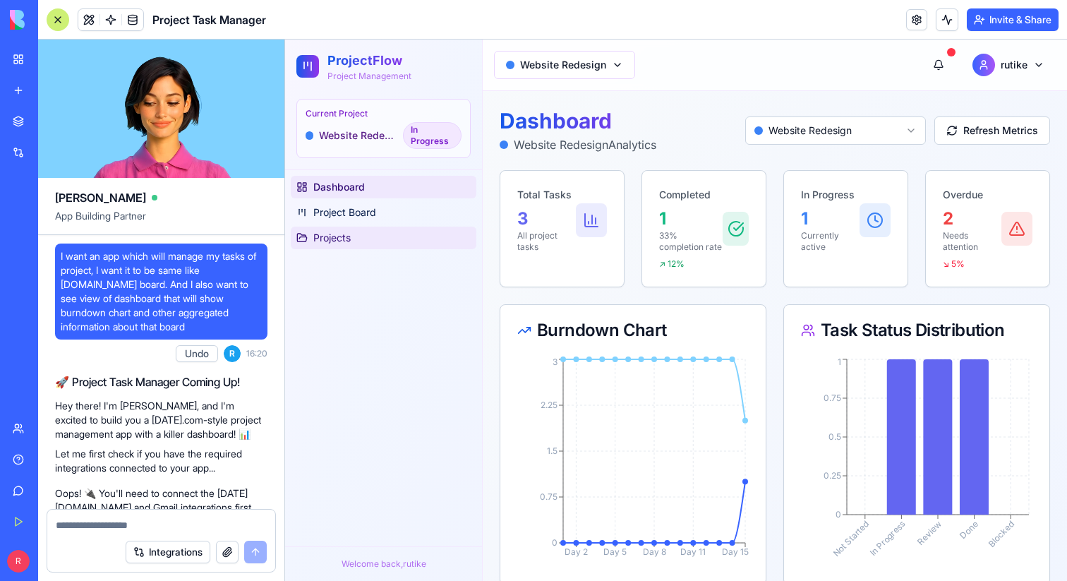
click at [430, 235] on link "Projects" at bounding box center [384, 238] width 186 height 23
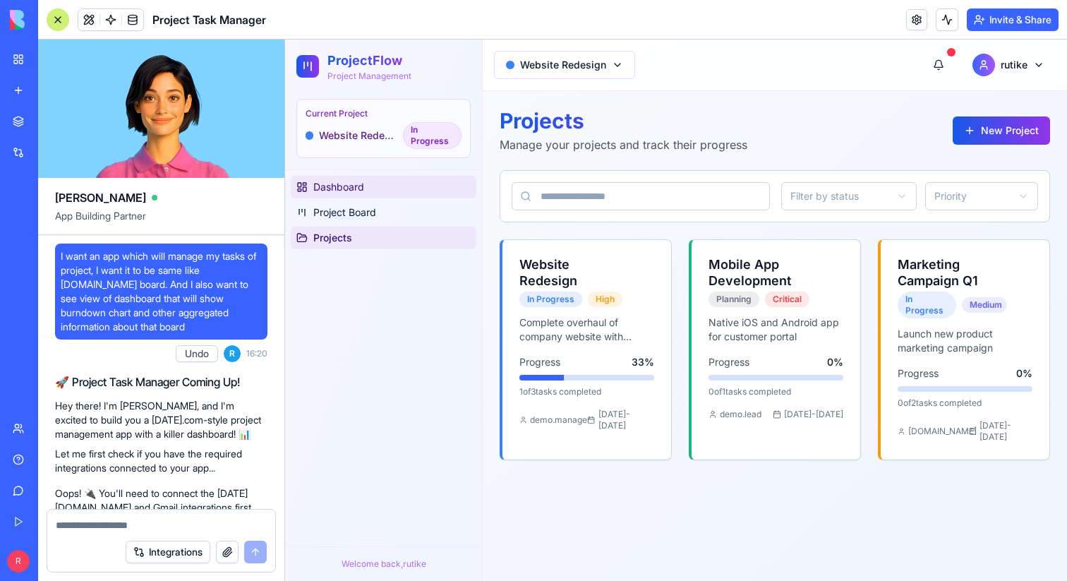
click at [360, 181] on span "Dashboard" at bounding box center [338, 187] width 51 height 14
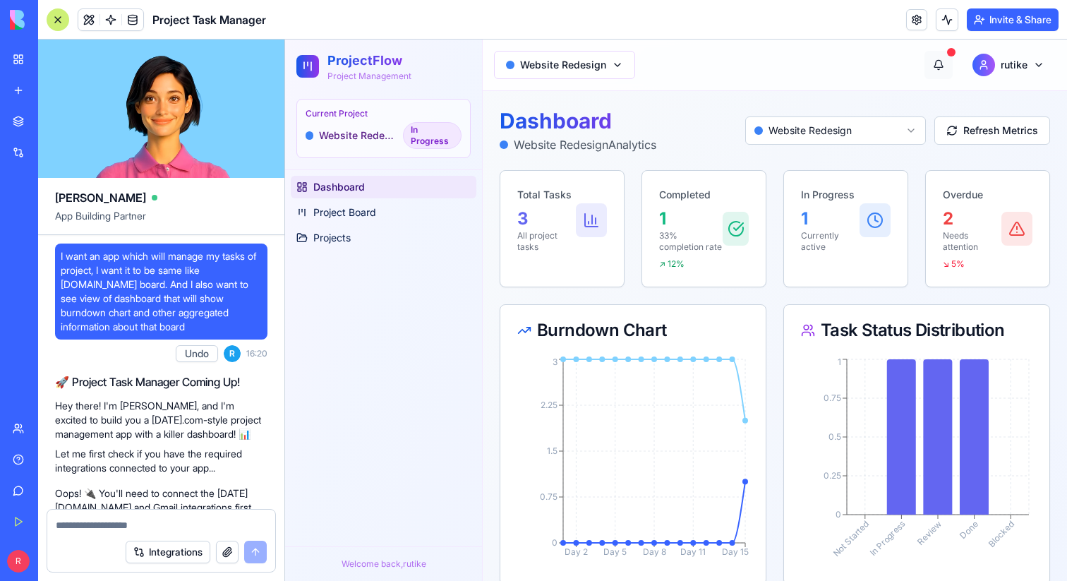
click at [941, 64] on button at bounding box center [939, 65] width 28 height 28
click at [937, 73] on button at bounding box center [939, 65] width 28 height 28
click at [946, 73] on button at bounding box center [939, 65] width 28 height 28
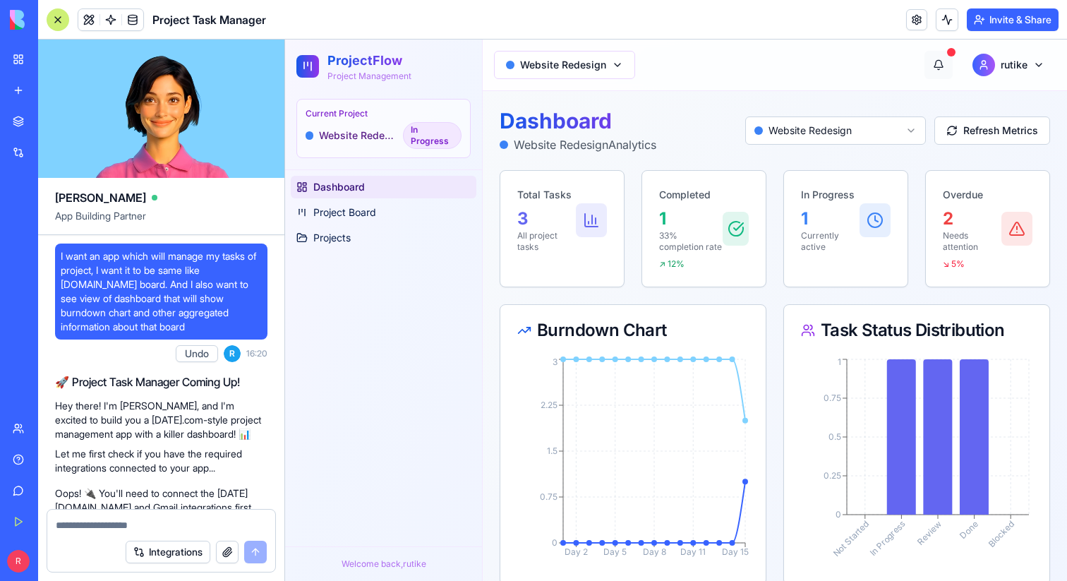
click at [946, 73] on button at bounding box center [939, 65] width 28 height 28
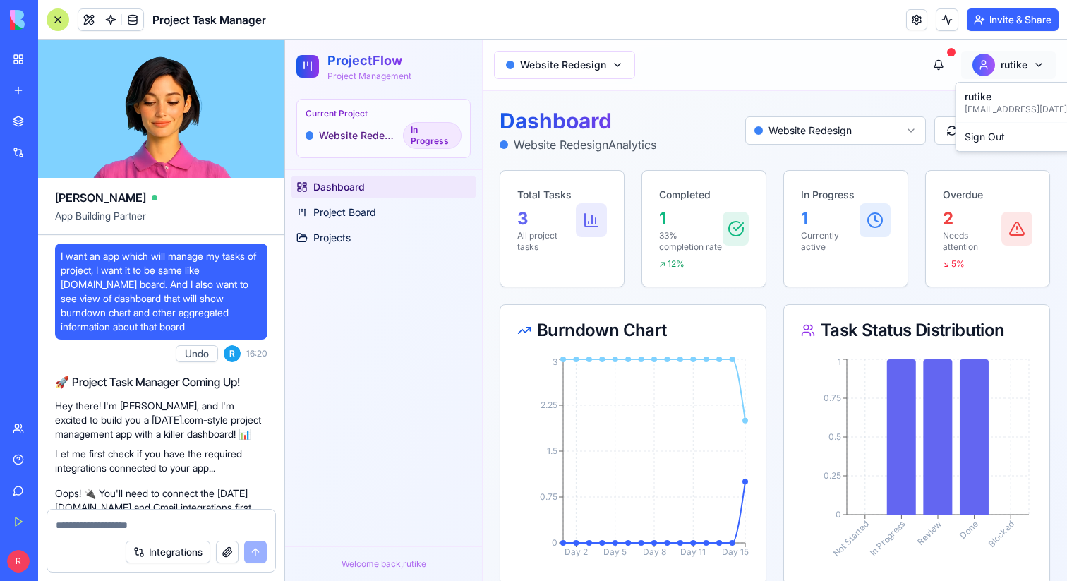
click at [1028, 64] on html "ProjectFlow Project Management Current Project Website Redesign In Progress Das…" at bounding box center [676, 418] width 782 height 757
click at [1004, 104] on span "[EMAIL_ADDRESS][DATE][DOMAIN_NAME]" at bounding box center [1050, 109] width 171 height 11
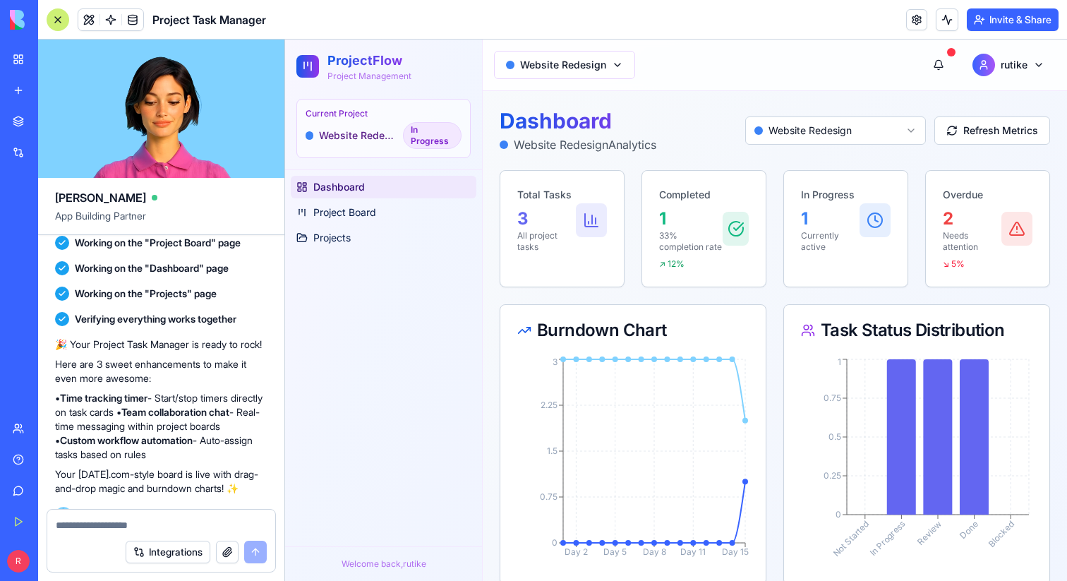
scroll to position [913, 0]
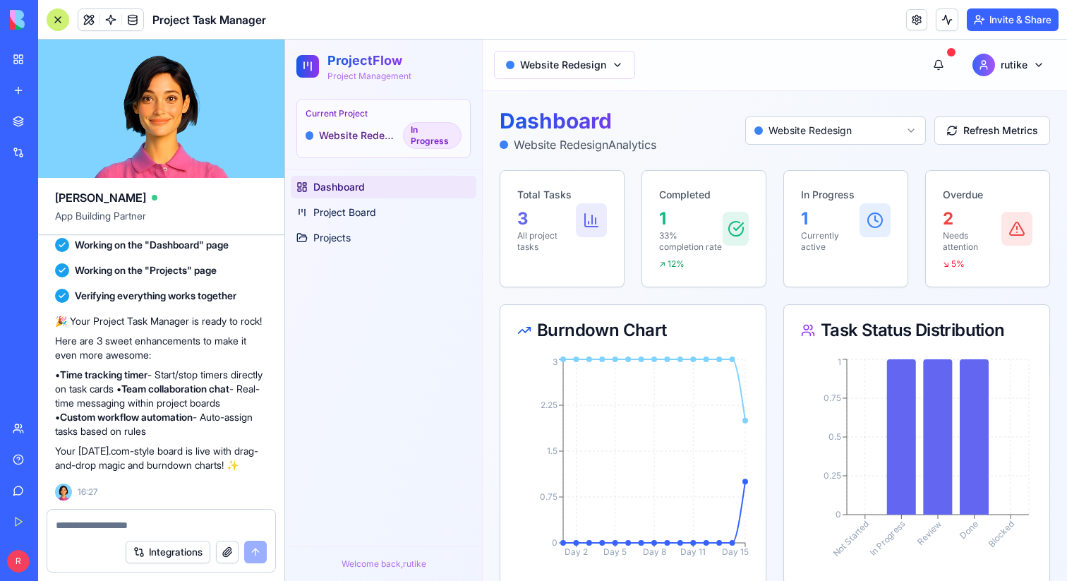
click at [30, 103] on link "New app" at bounding box center [32, 90] width 56 height 28
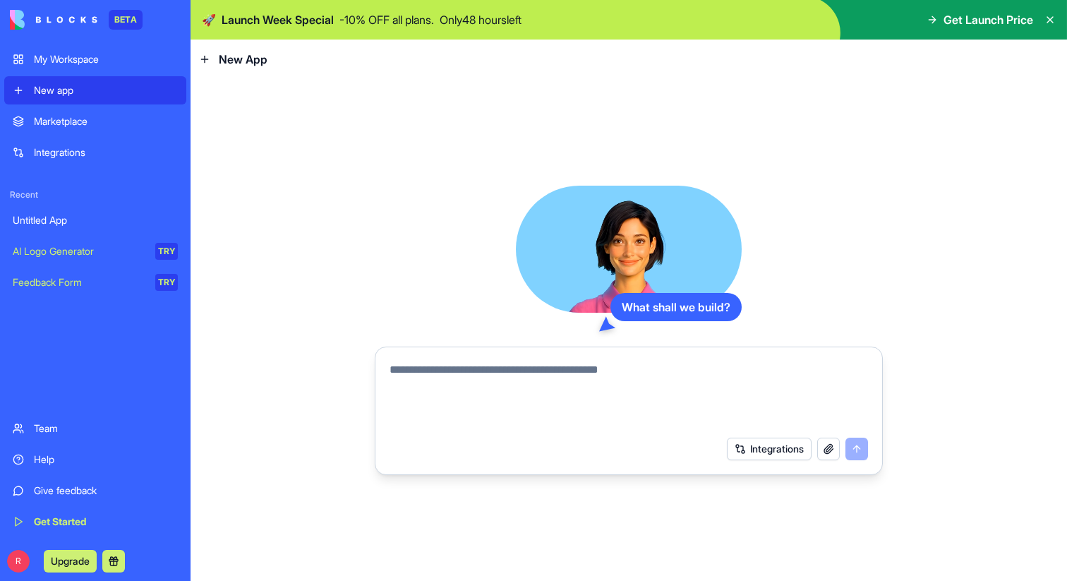
click at [433, 383] on textarea at bounding box center [629, 395] width 479 height 68
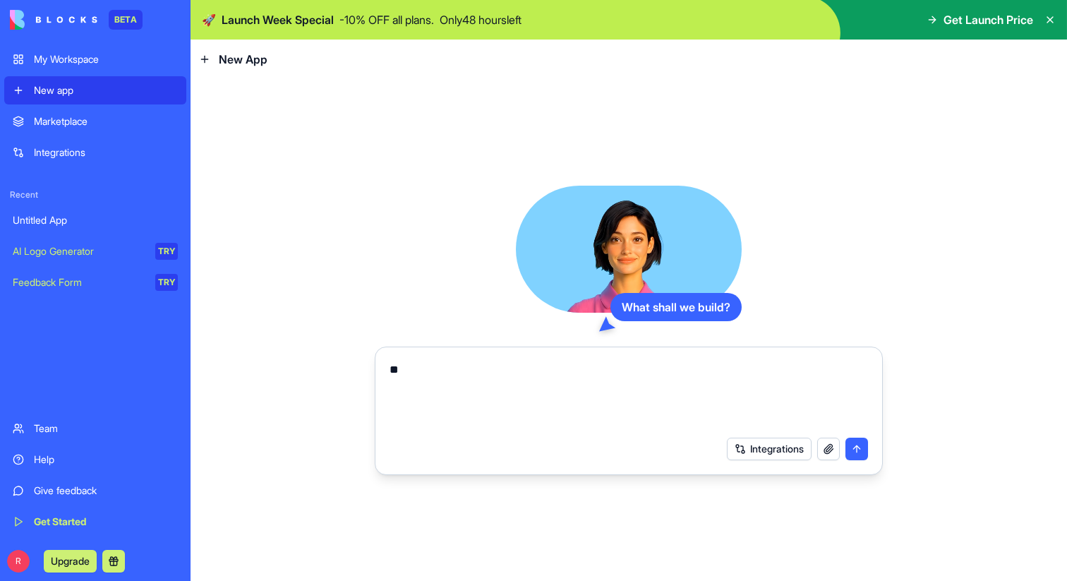
type textarea "*"
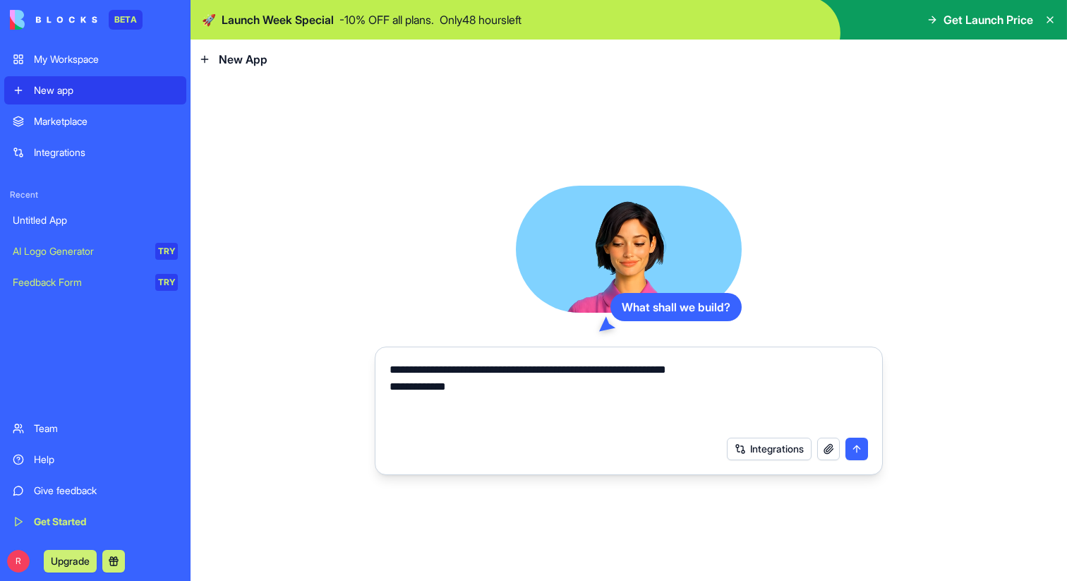
click at [503, 397] on textarea "**********" at bounding box center [627, 395] width 475 height 68
click at [539, 395] on textarea "**********" at bounding box center [627, 395] width 475 height 68
click at [465, 400] on textarea "**********" at bounding box center [627, 395] width 475 height 68
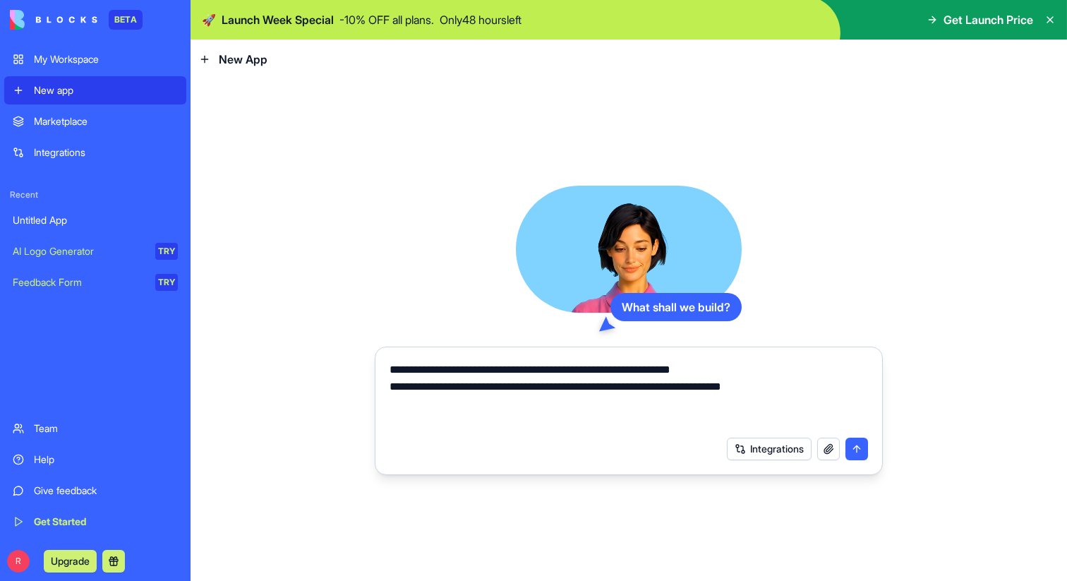
type textarea "**********"
click at [854, 455] on button "submit" at bounding box center [857, 449] width 23 height 23
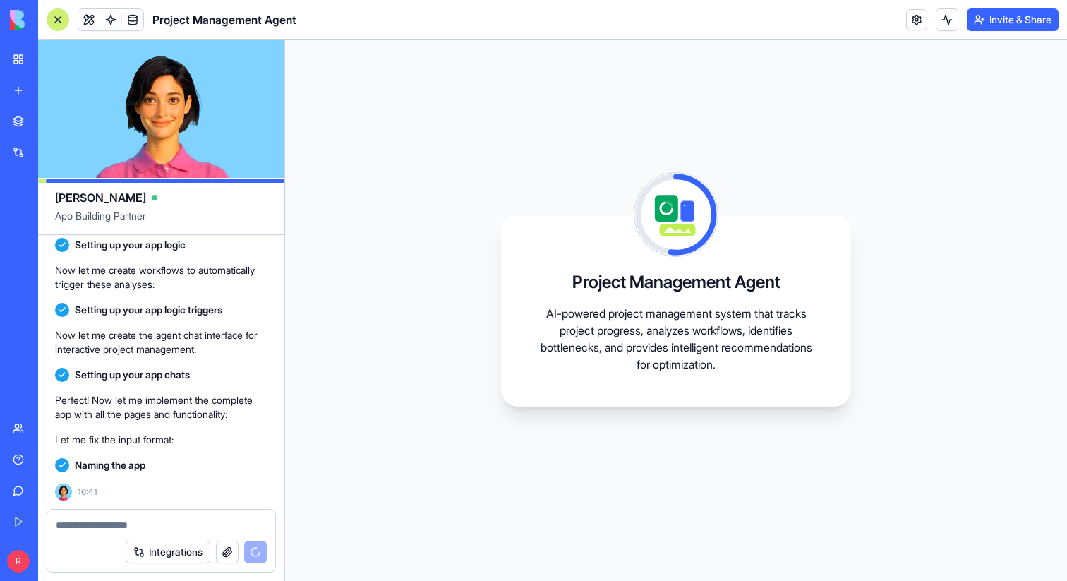
scroll to position [786, 0]
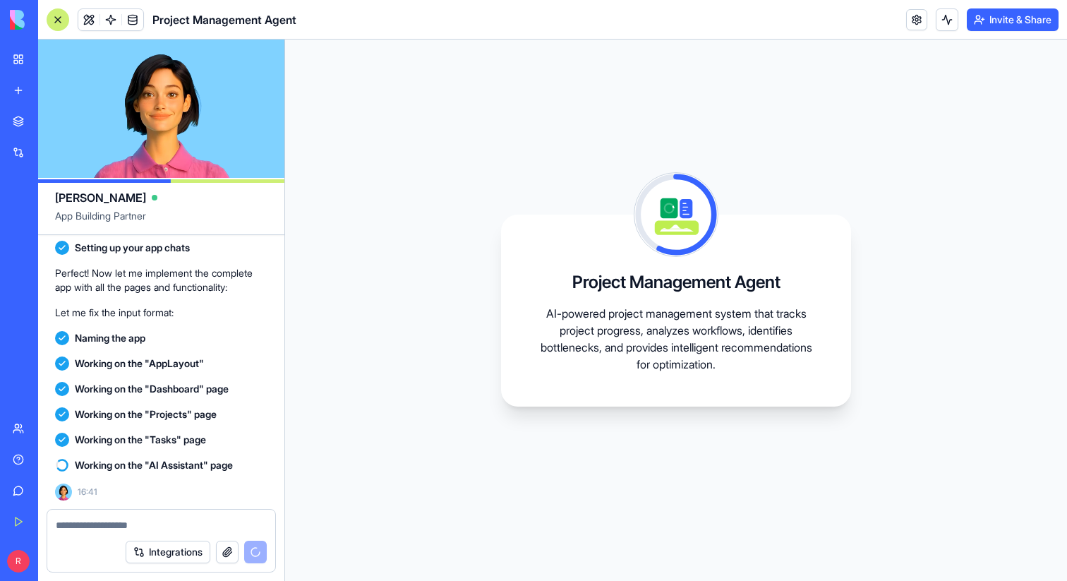
click at [455, 421] on div "Project Management Agent AI-powered project management system that tracks proje…" at bounding box center [676, 310] width 782 height 541
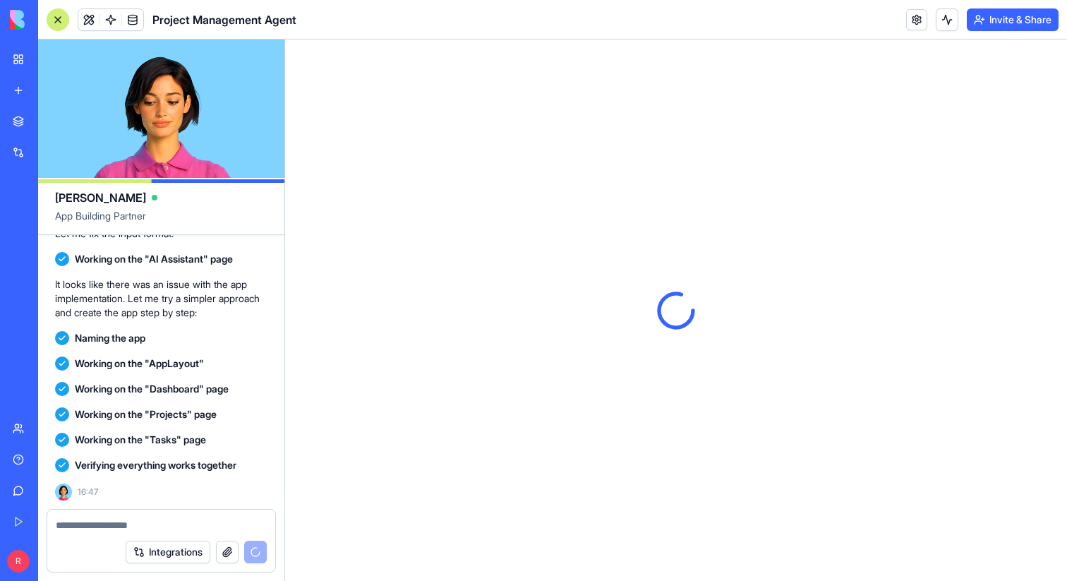
scroll to position [0, 0]
